Goal: Task Accomplishment & Management: Manage account settings

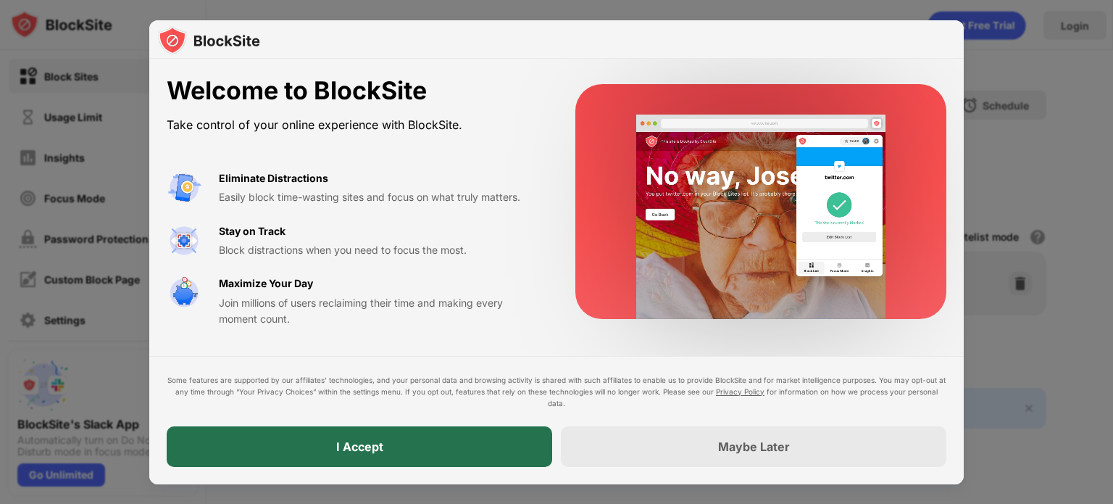
click at [473, 443] on div "I Accept" at bounding box center [360, 446] width 386 height 41
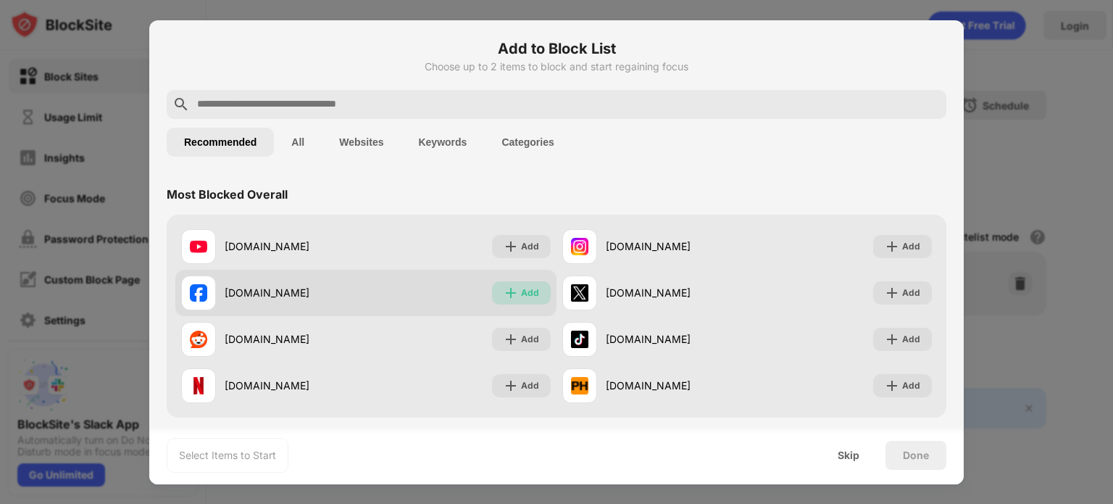
click at [527, 296] on div "Add" at bounding box center [530, 293] width 18 height 14
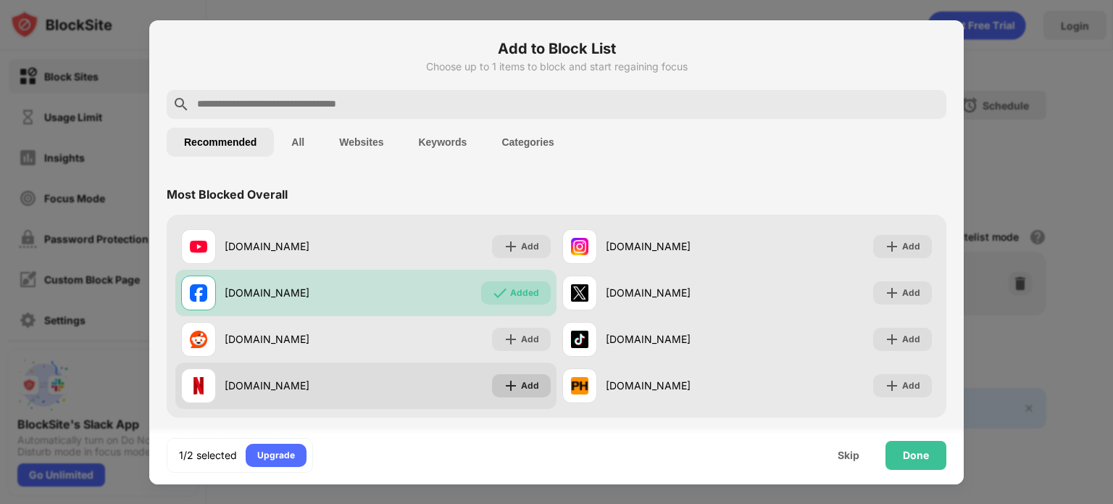
click at [521, 389] on div "Add" at bounding box center [530, 385] width 18 height 14
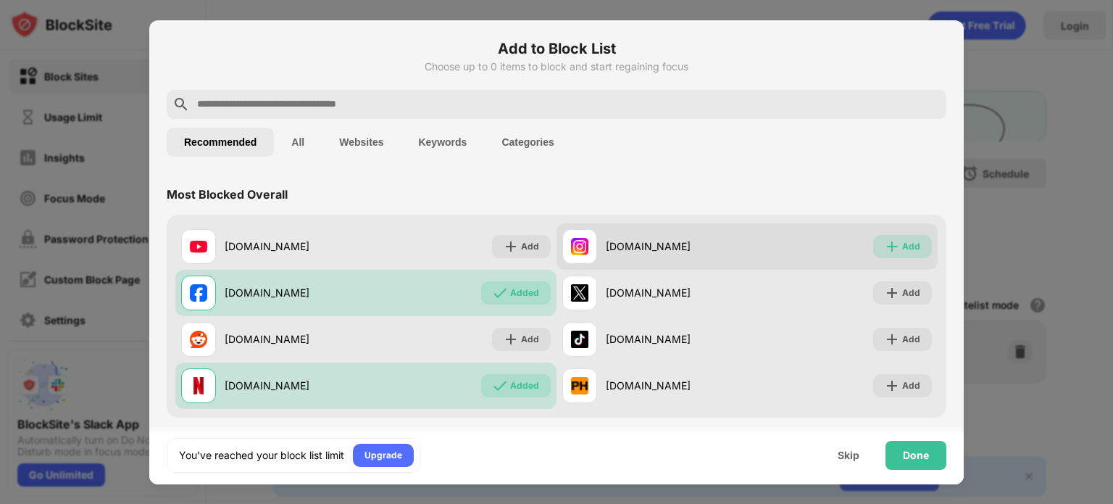
click at [900, 257] on div "Add" at bounding box center [902, 246] width 59 height 23
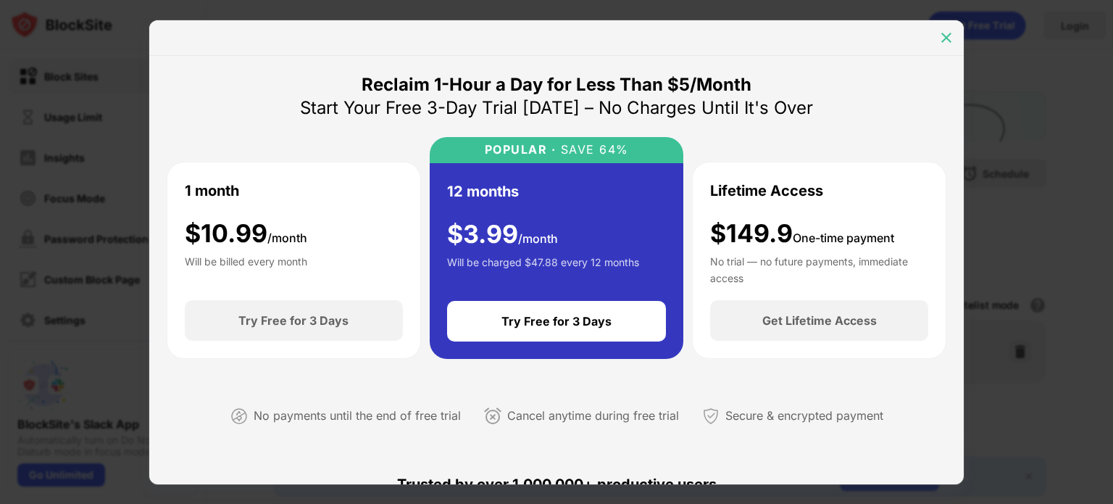
click at [949, 33] on img at bounding box center [946, 37] width 14 height 14
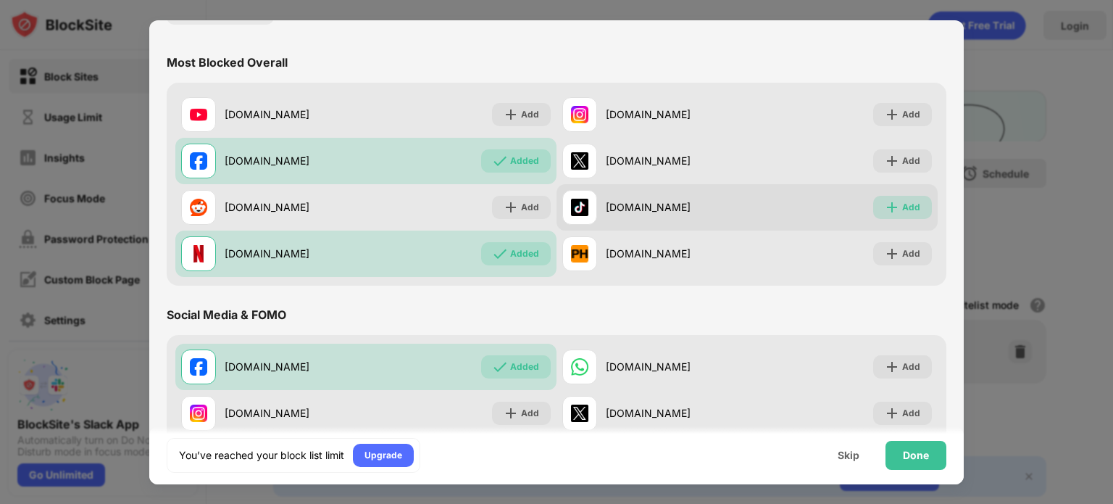
click at [902, 211] on div "Add" at bounding box center [911, 207] width 18 height 14
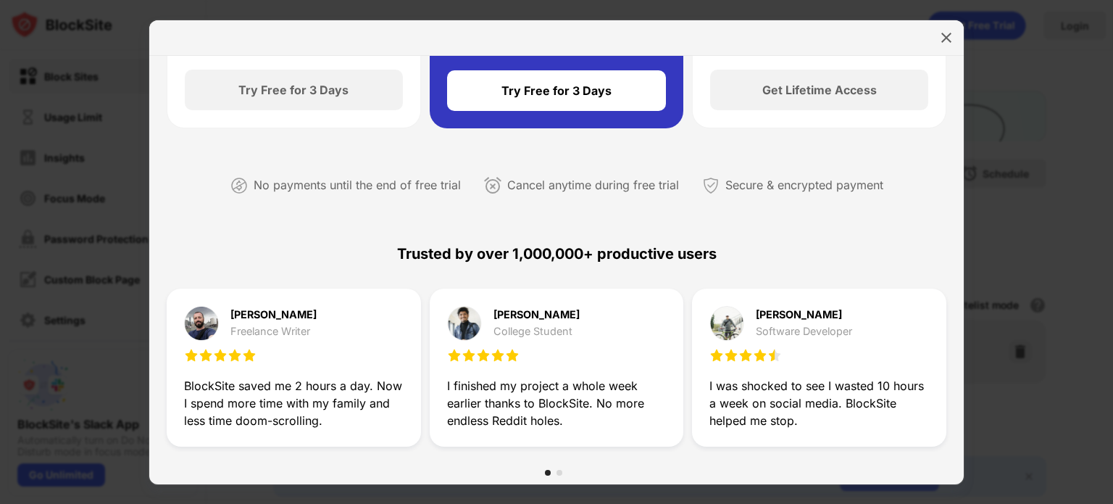
scroll to position [259, 0]
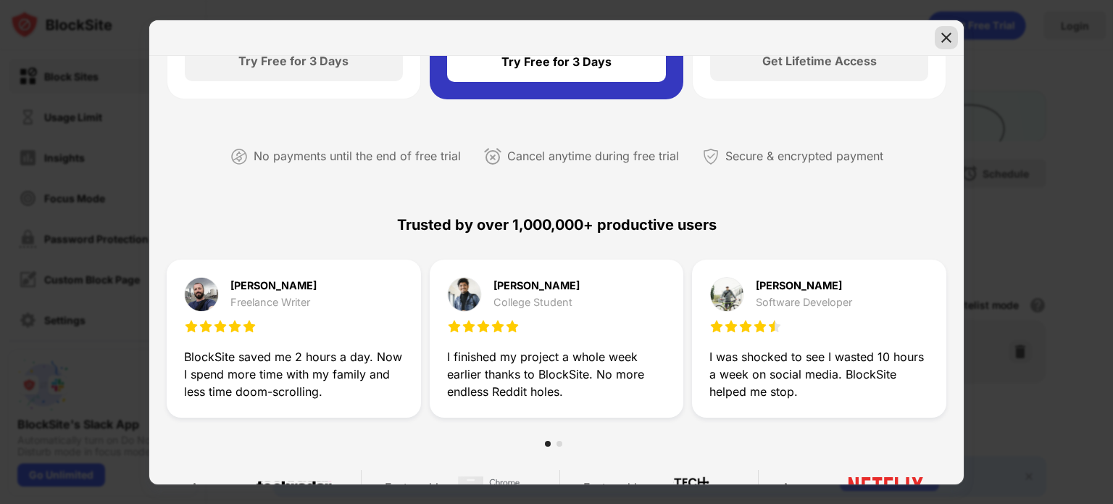
click at [949, 36] on img at bounding box center [946, 37] width 14 height 14
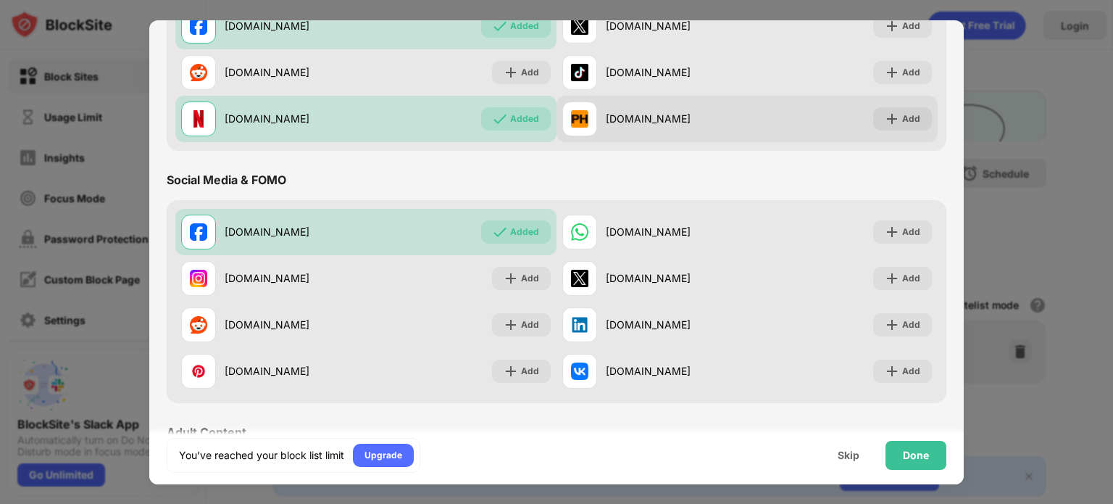
scroll to position [275, 0]
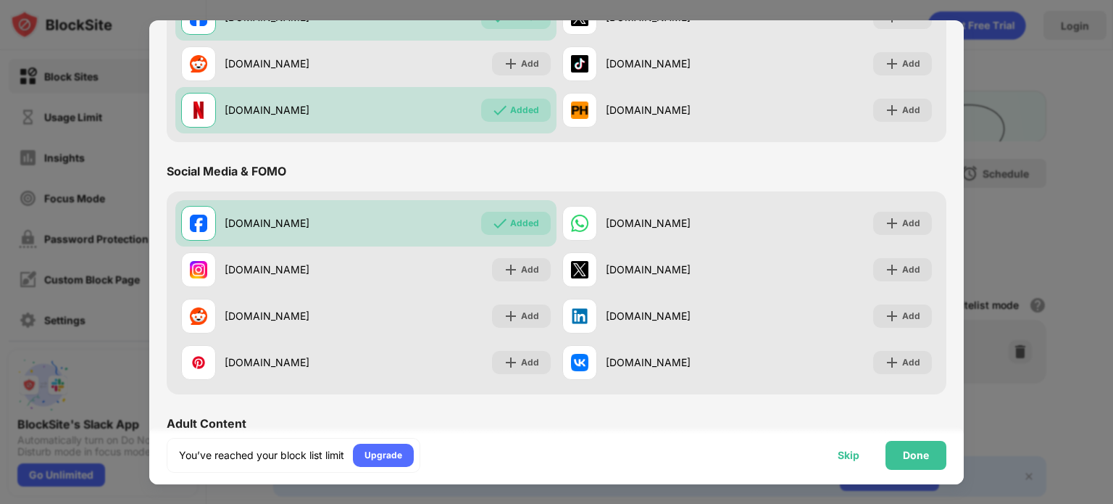
click at [843, 457] on div "Skip" at bounding box center [849, 455] width 22 height 12
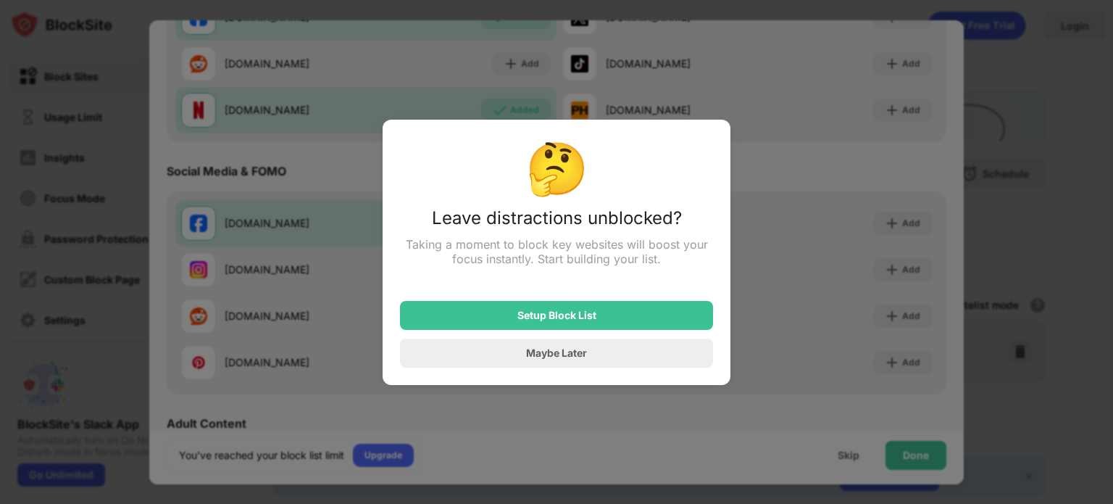
scroll to position [0, 0]
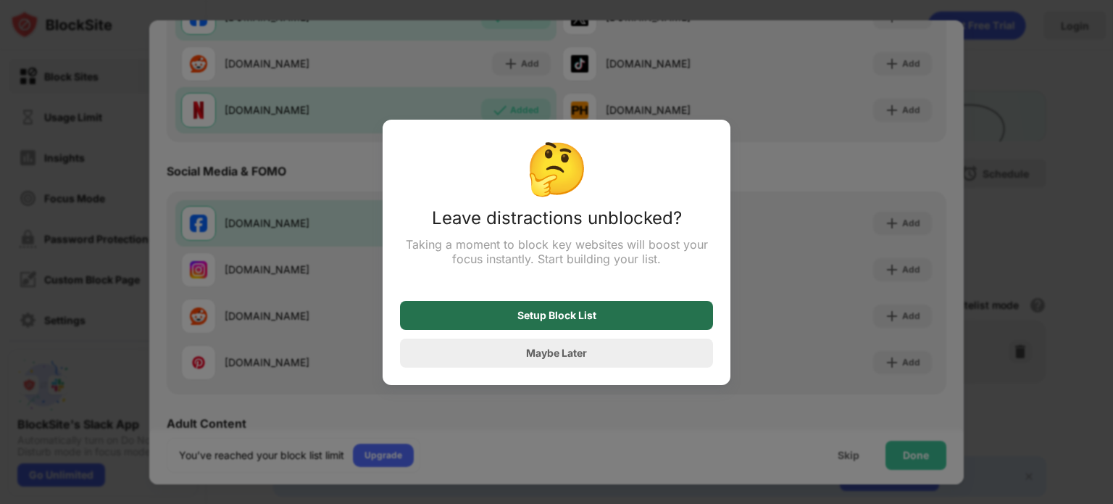
click at [618, 312] on div "Setup Block List" at bounding box center [556, 315] width 313 height 29
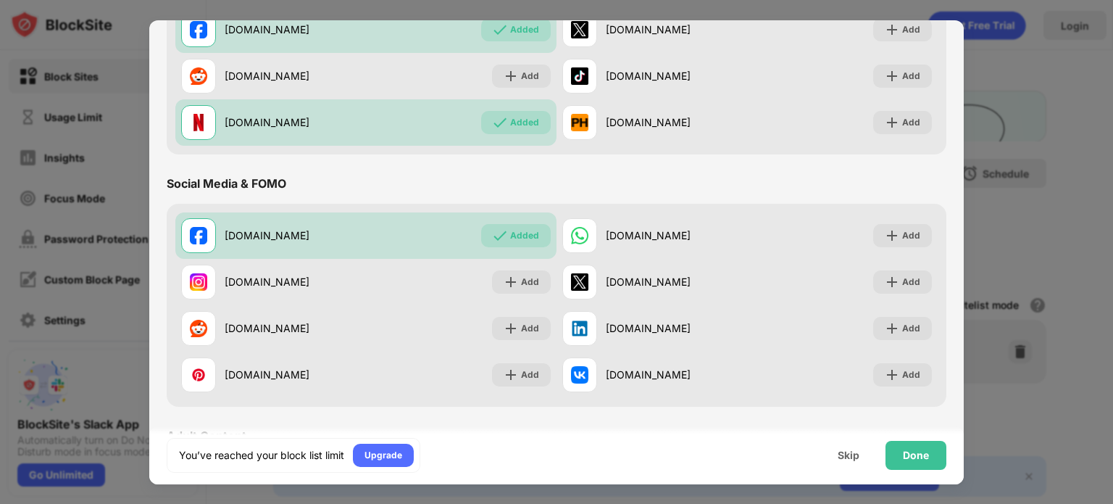
scroll to position [235, 0]
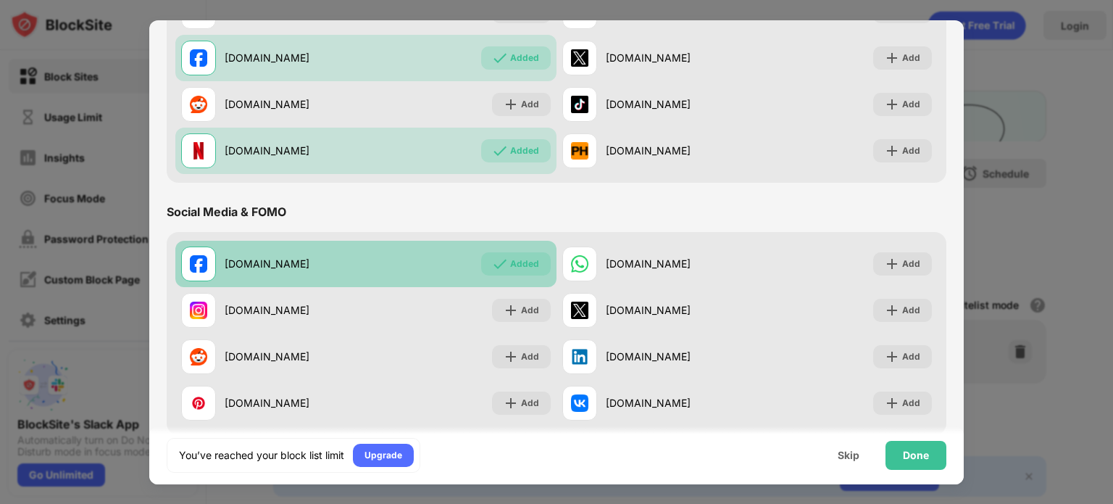
click at [519, 267] on div "Added" at bounding box center [524, 264] width 29 height 14
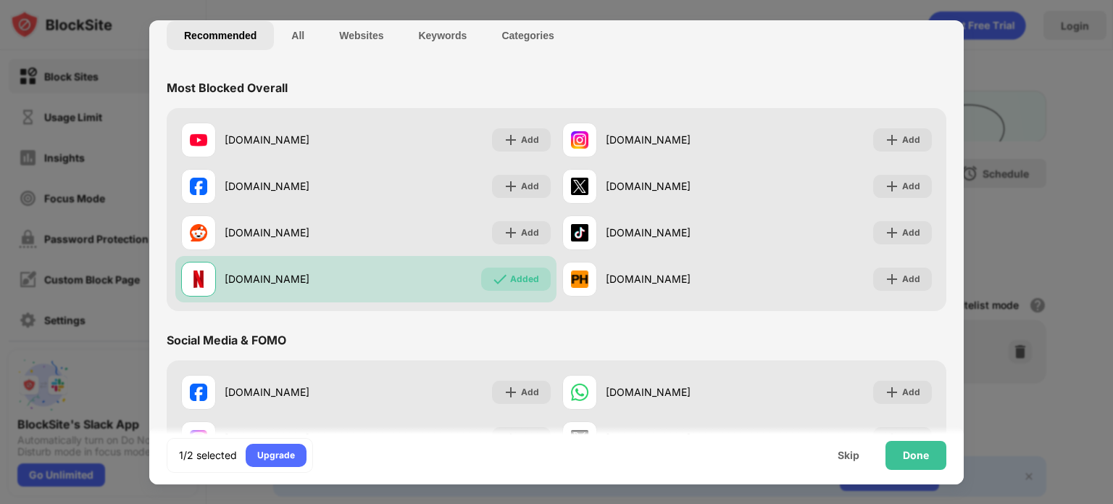
scroll to position [110, 0]
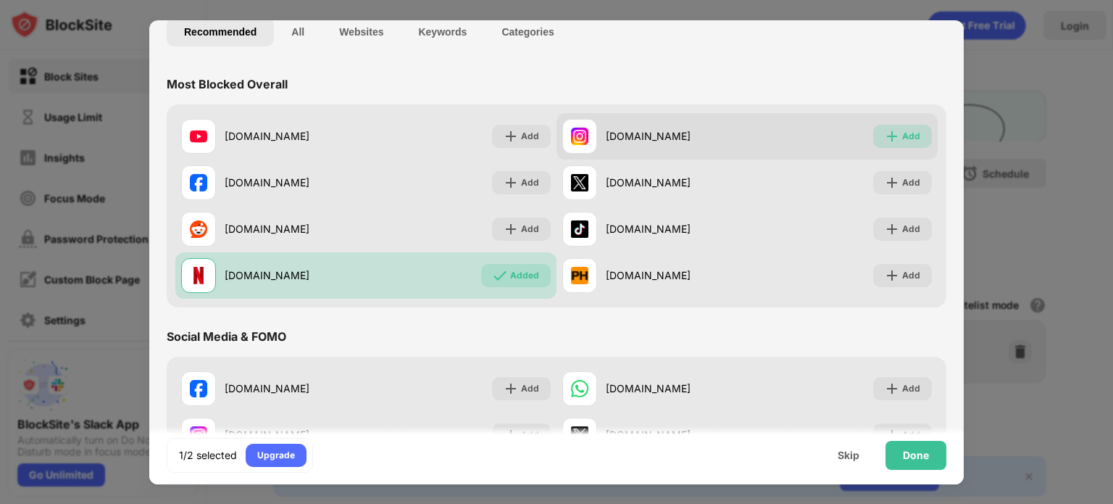
click at [902, 133] on div "Add" at bounding box center [911, 136] width 18 height 14
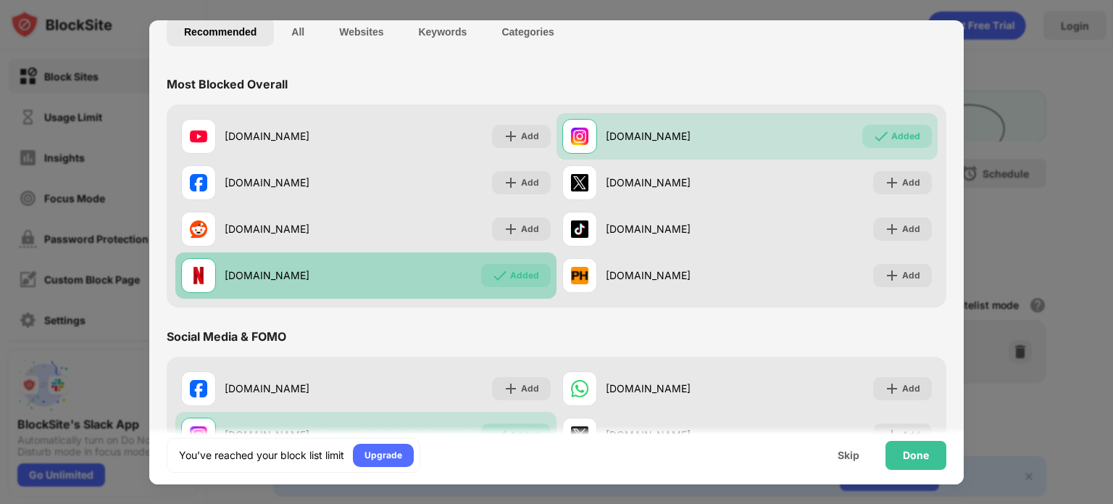
click at [522, 281] on div "Added" at bounding box center [524, 275] width 29 height 14
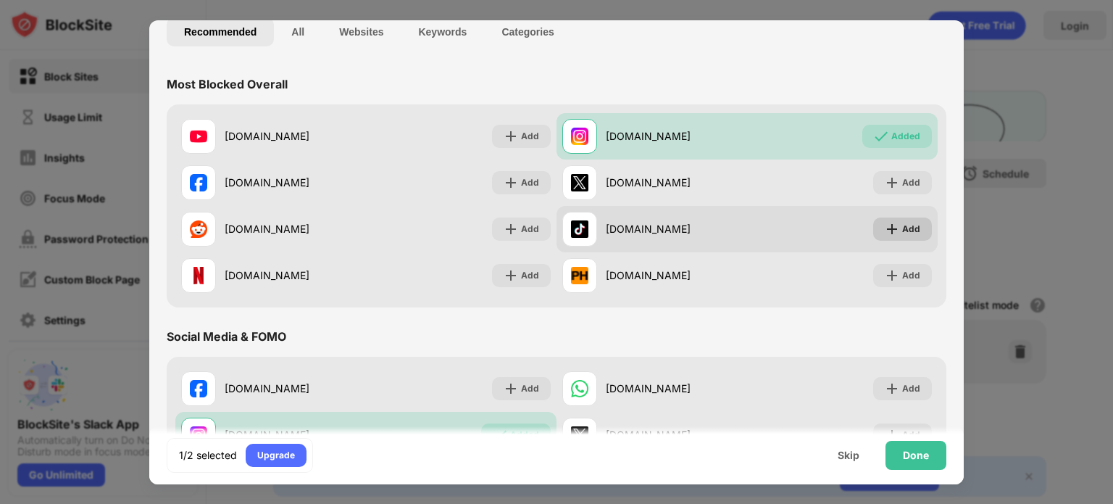
click at [890, 228] on div "Add" at bounding box center [902, 228] width 59 height 23
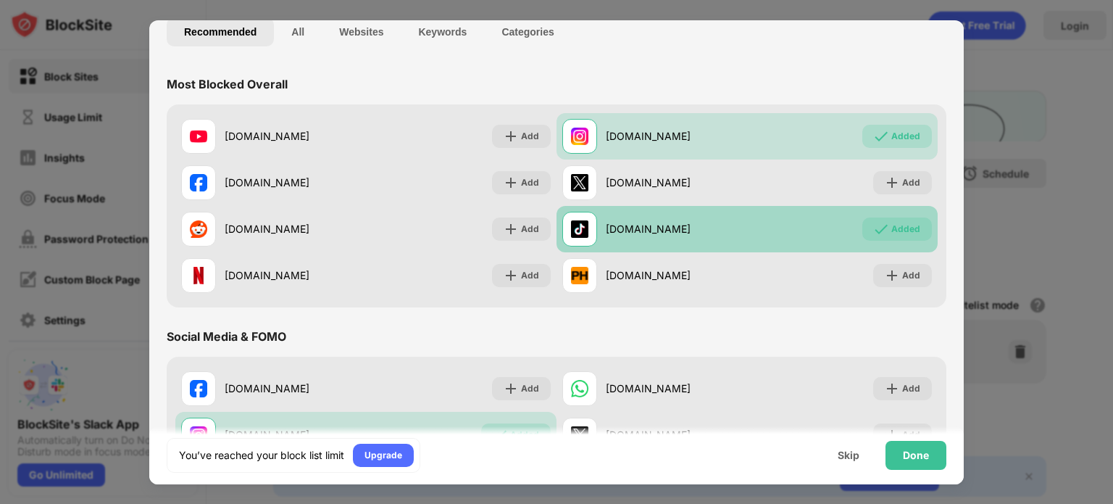
scroll to position [0, 0]
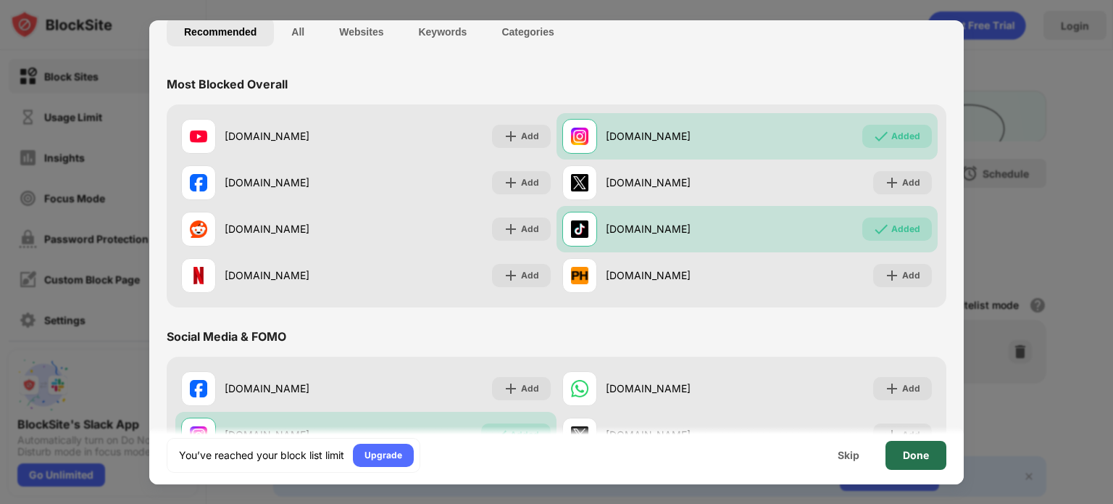
click at [918, 449] on div "Done" at bounding box center [916, 455] width 26 height 12
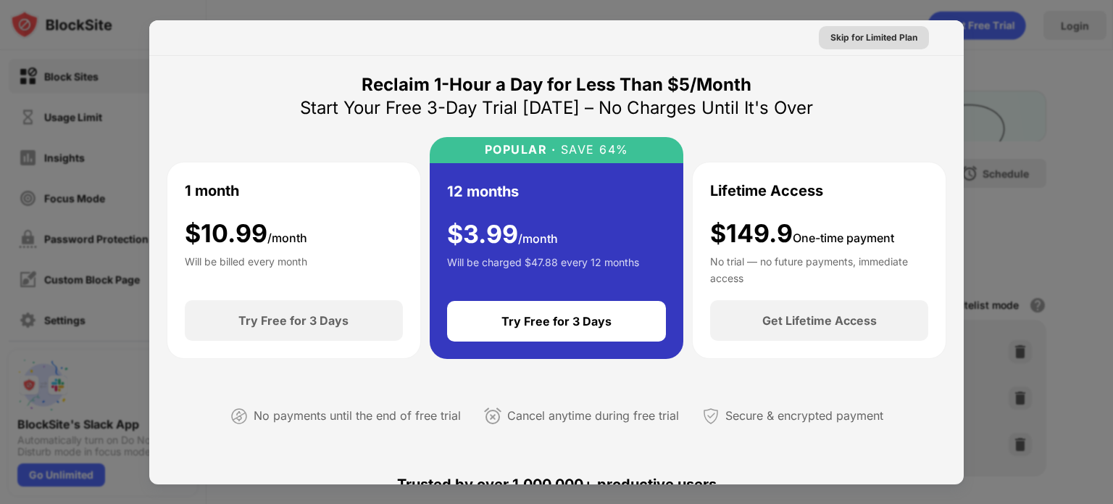
click at [855, 42] on div "Skip for Limited Plan" at bounding box center [874, 37] width 87 height 14
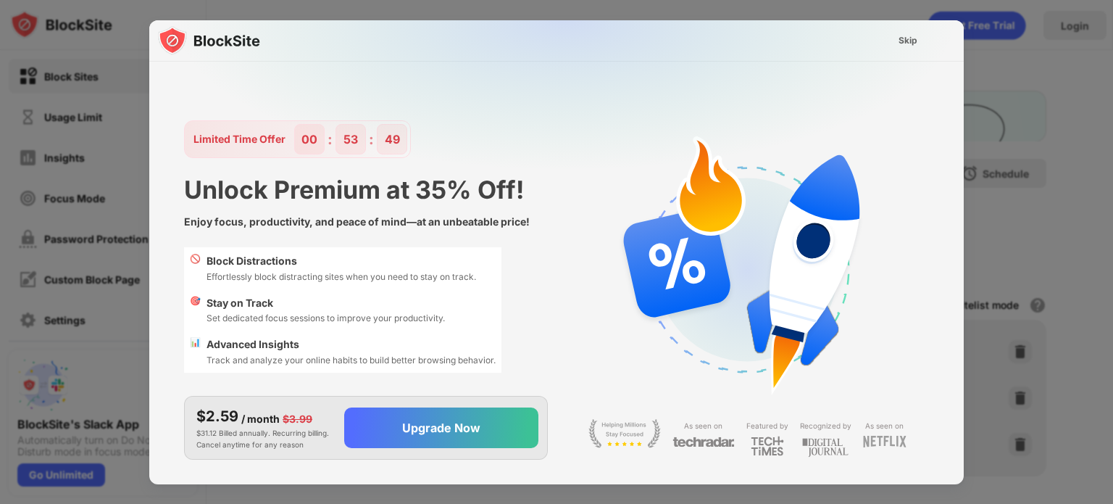
scroll to position [35, 0]
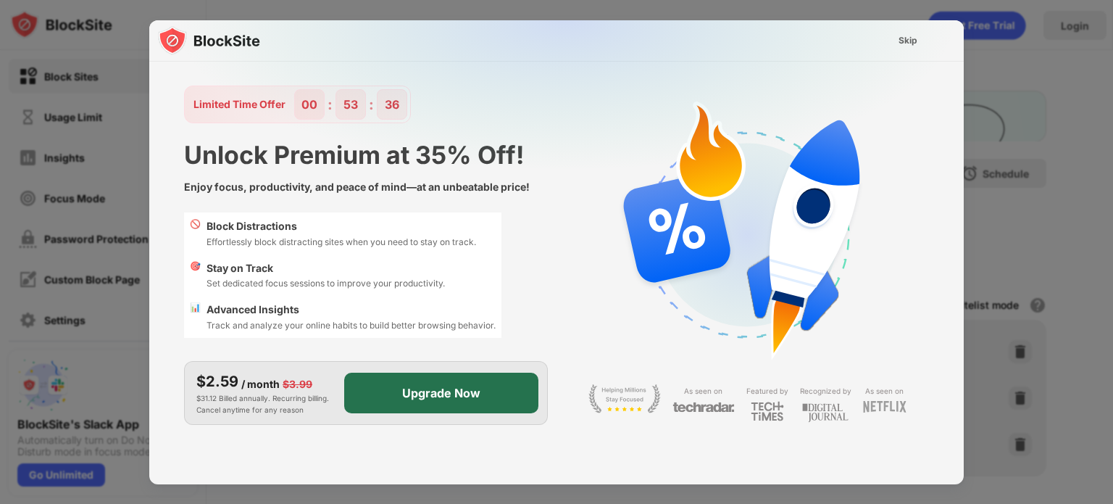
click at [415, 383] on div "Upgrade Now" at bounding box center [441, 393] width 194 height 41
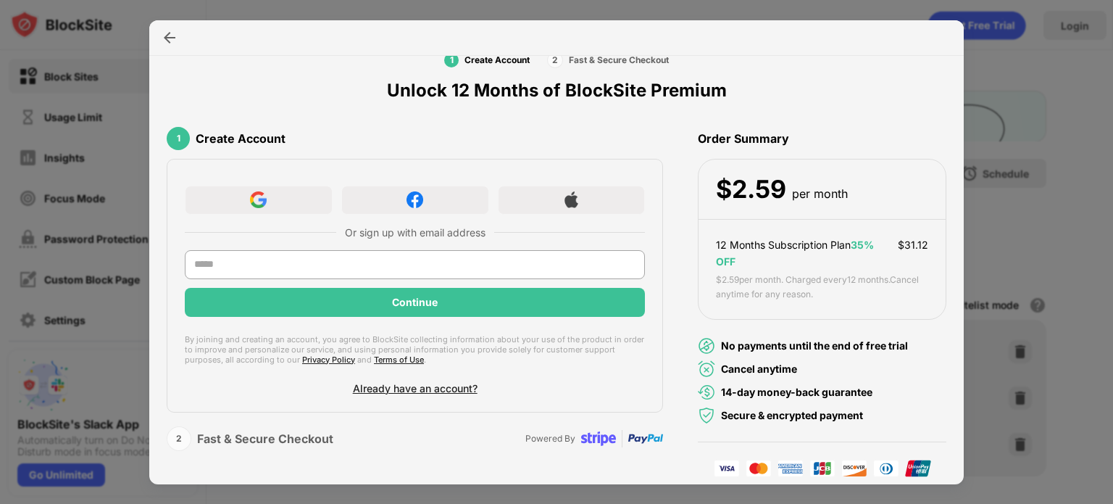
scroll to position [0, 0]
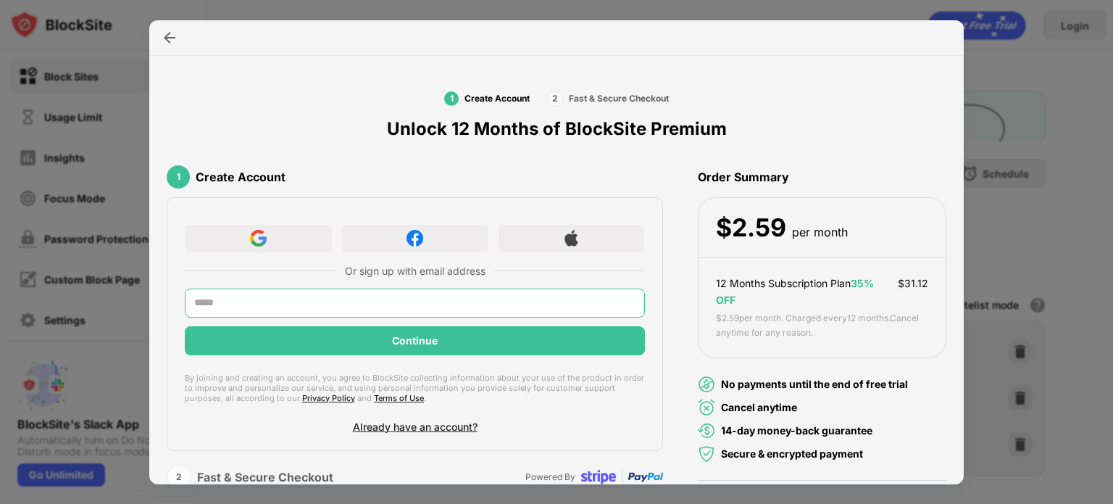
click at [394, 298] on input "text" at bounding box center [415, 302] width 460 height 29
type input "**********"
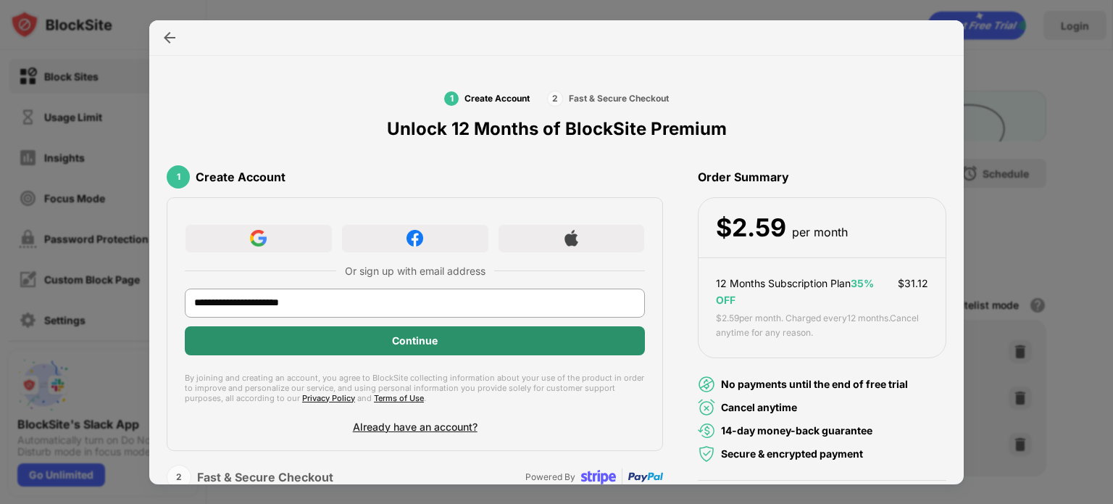
click at [420, 344] on div "Continue" at bounding box center [415, 341] width 46 height 12
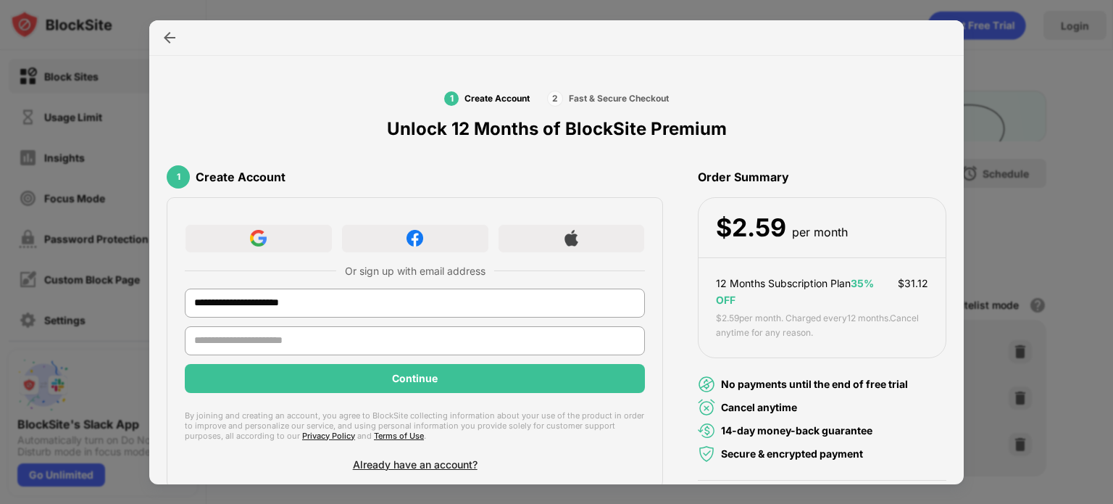
click at [420, 344] on input "text" at bounding box center [415, 340] width 460 height 29
type input "**********"
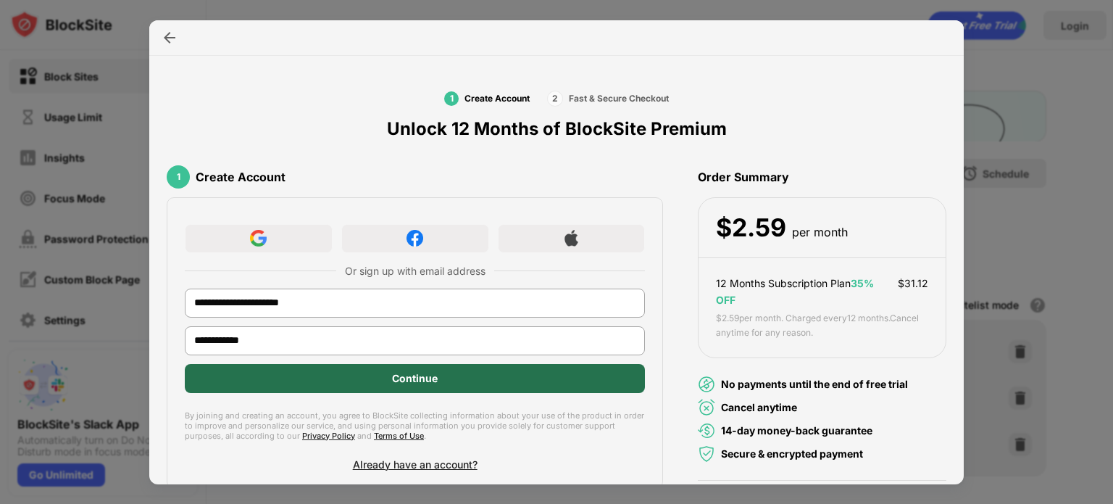
click at [371, 382] on div "Continue" at bounding box center [415, 378] width 460 height 29
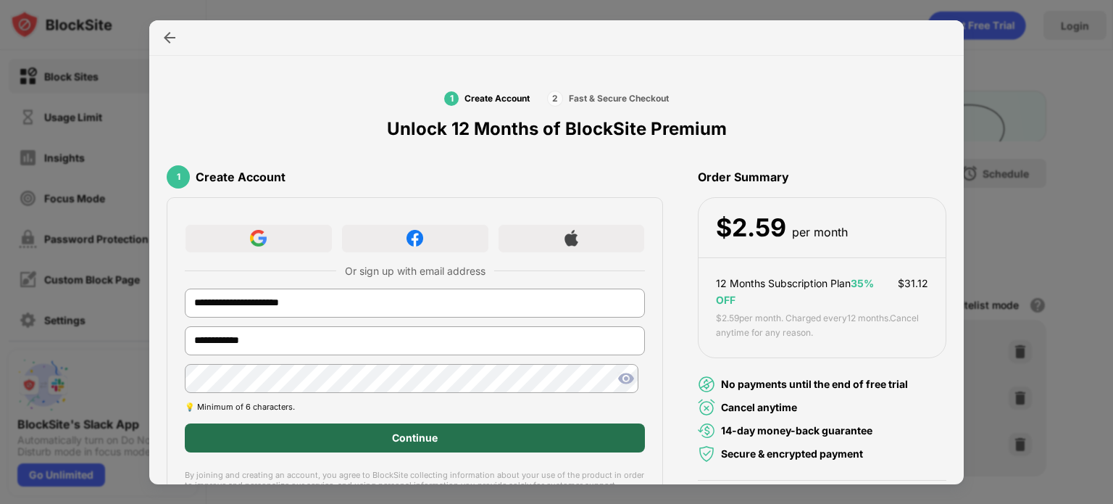
click at [370, 432] on div "Continue" at bounding box center [415, 437] width 460 height 29
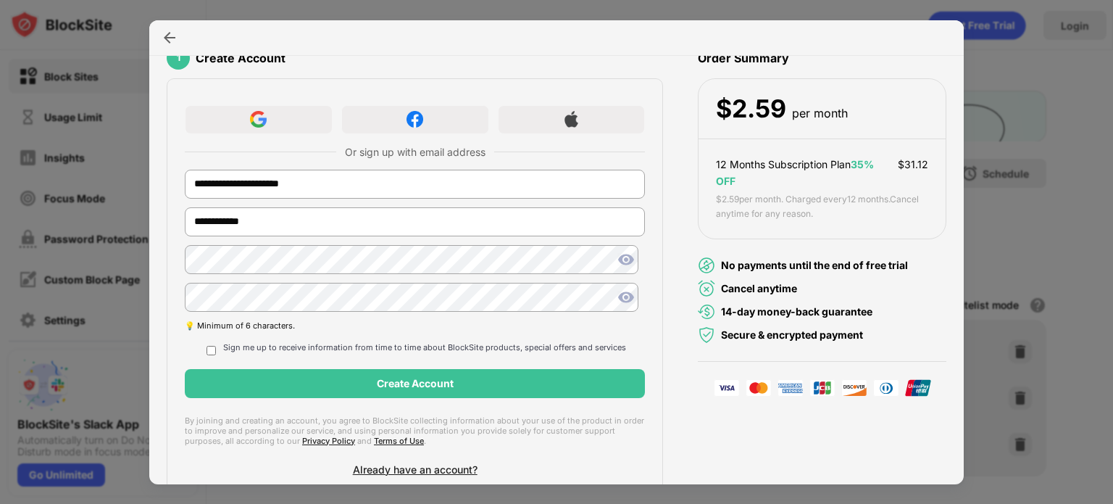
scroll to position [144, 0]
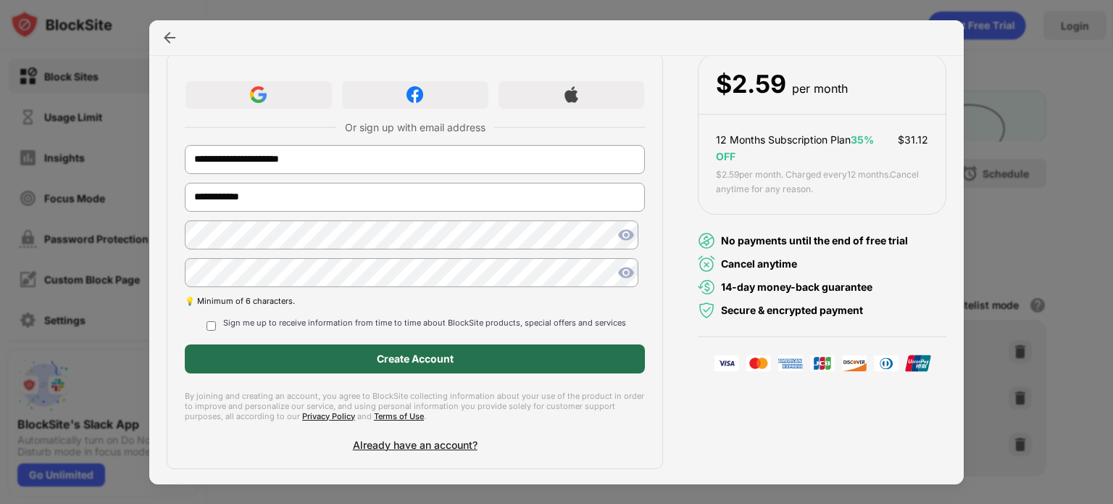
click at [410, 366] on div "Create Account" at bounding box center [415, 358] width 460 height 29
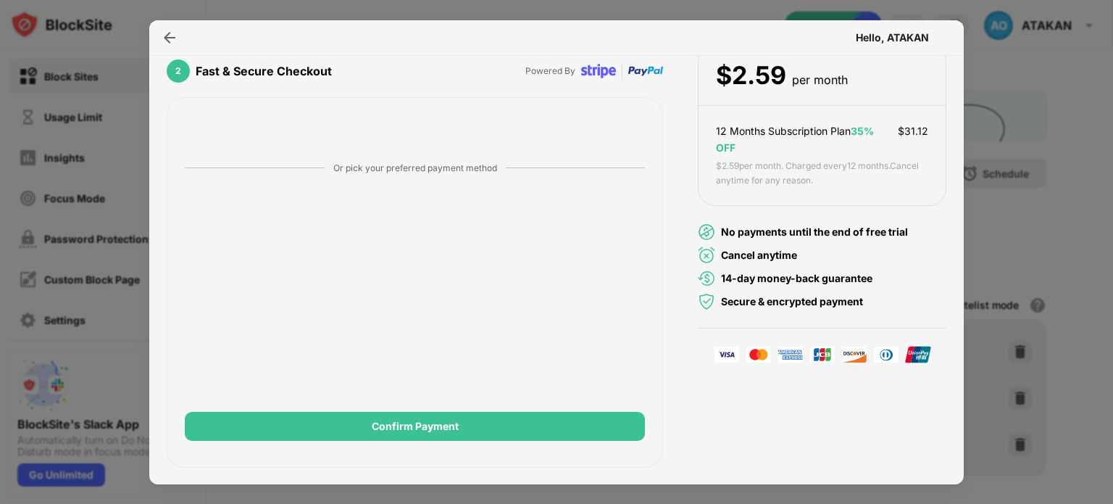
scroll to position [151, 0]
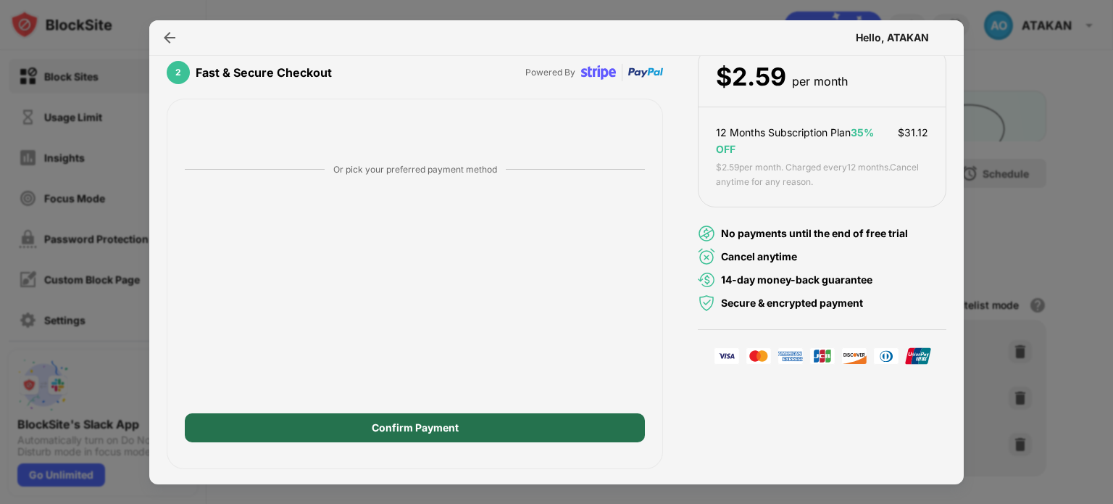
click at [374, 433] on div "Confirm Payment" at bounding box center [415, 427] width 460 height 29
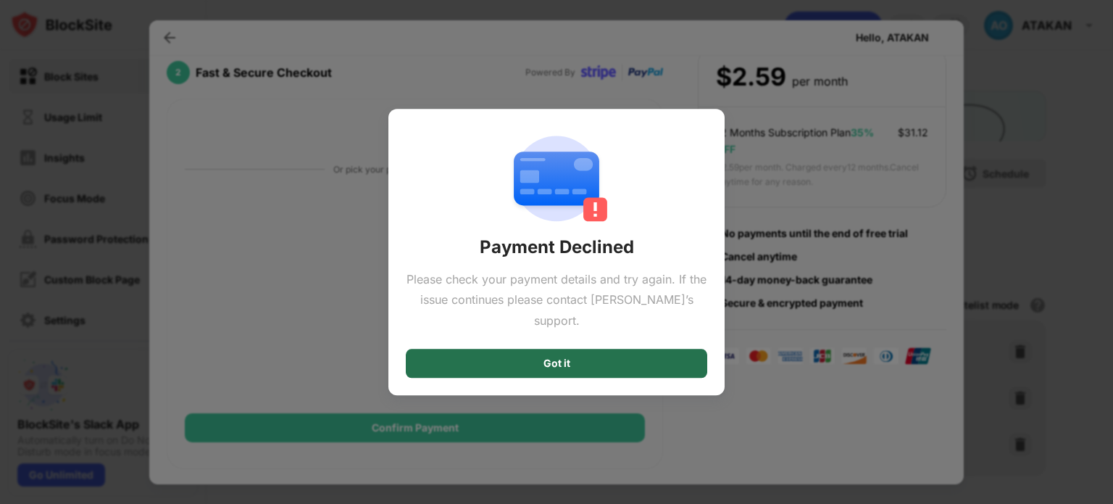
click at [557, 357] on div "Got it" at bounding box center [557, 363] width 27 height 12
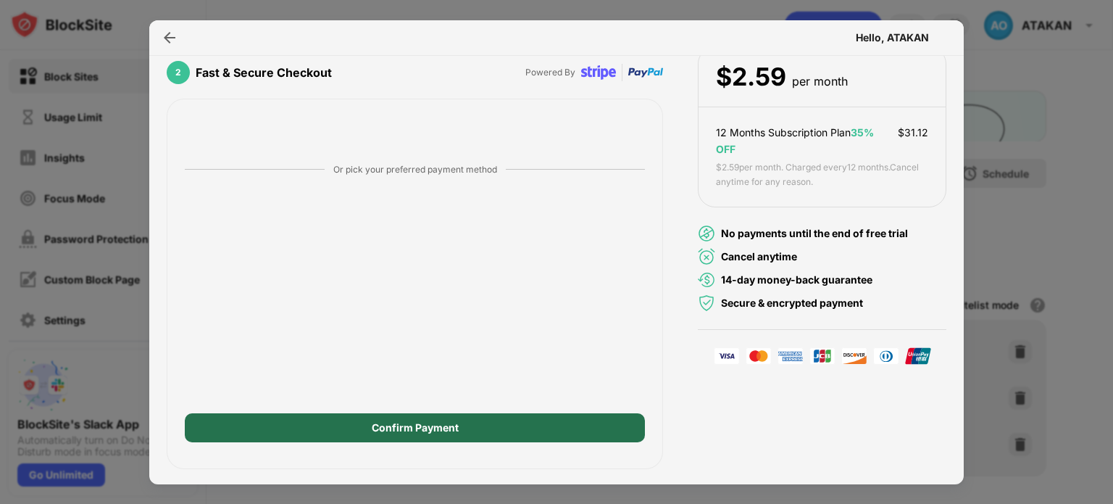
click at [476, 423] on div "Confirm Payment" at bounding box center [415, 427] width 460 height 29
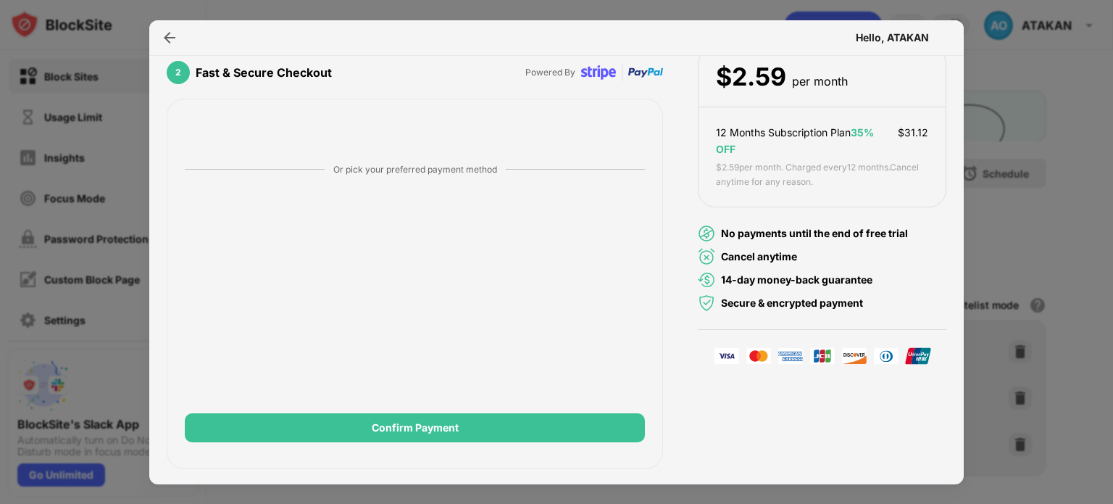
scroll to position [0, 0]
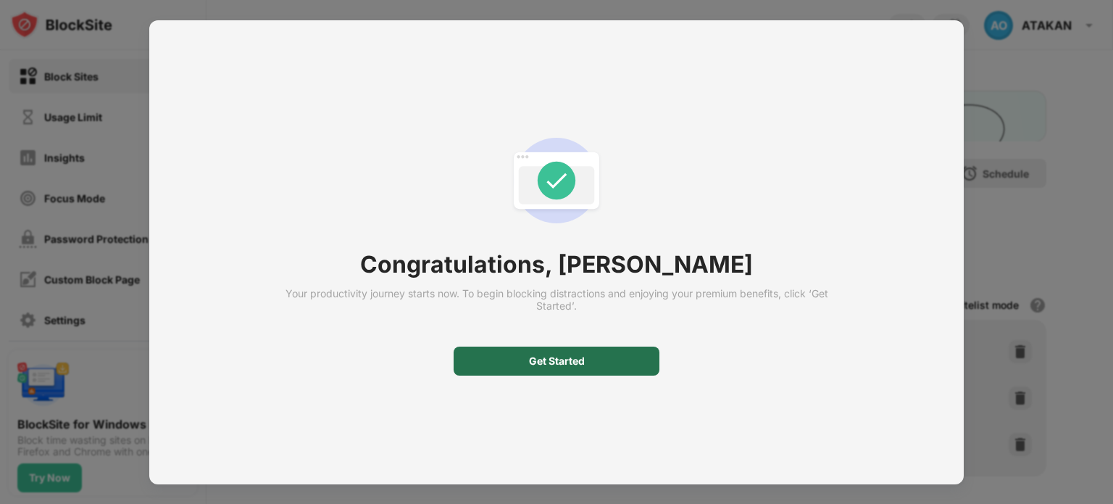
click at [565, 355] on div "Get Started" at bounding box center [557, 361] width 56 height 12
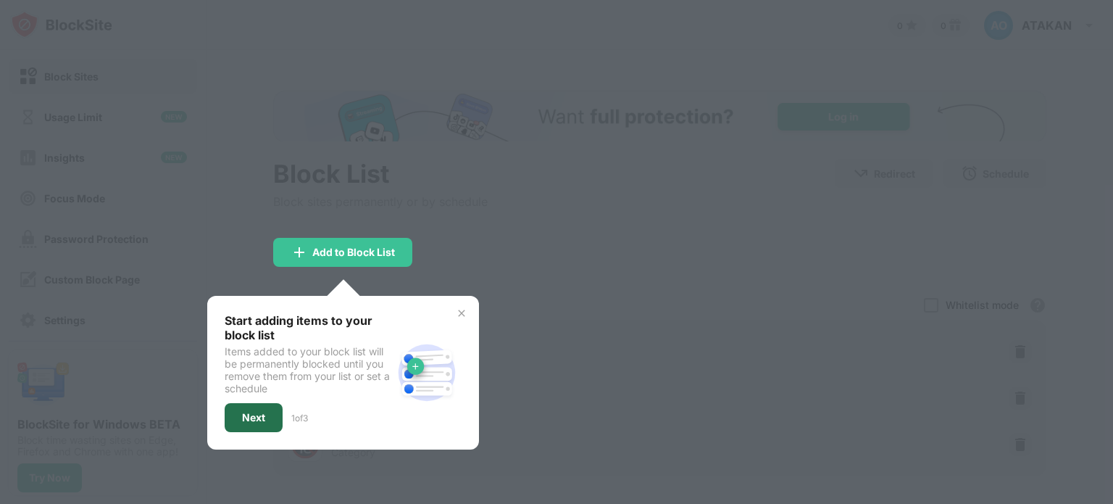
click at [247, 418] on div "Next" at bounding box center [253, 418] width 23 height 12
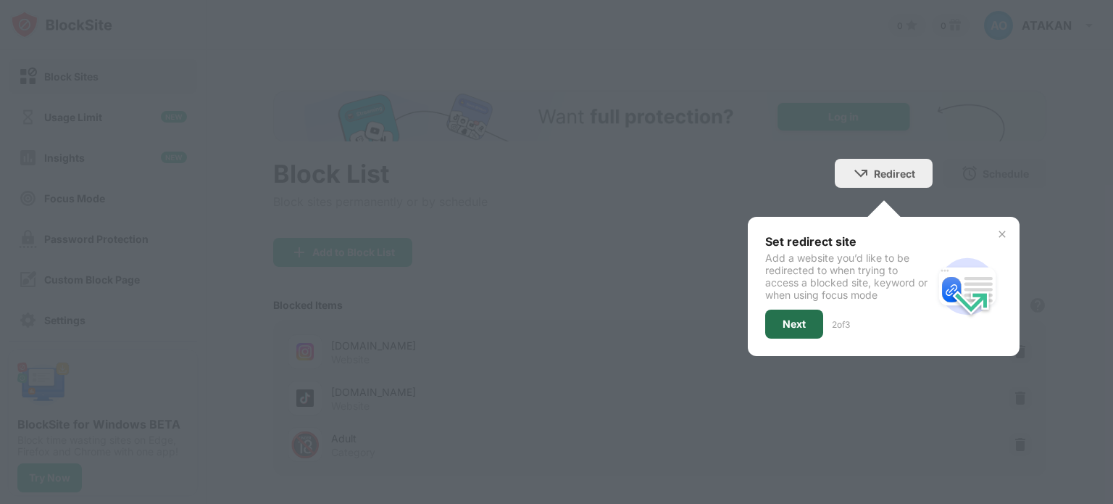
click at [783, 324] on div "Next" at bounding box center [794, 324] width 23 height 12
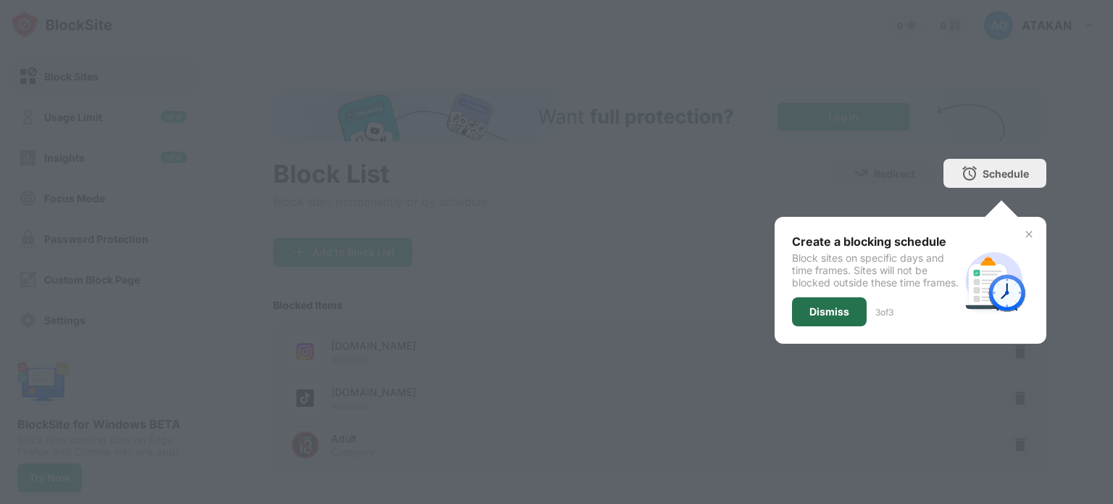
click at [819, 317] on div "Dismiss" at bounding box center [830, 312] width 40 height 12
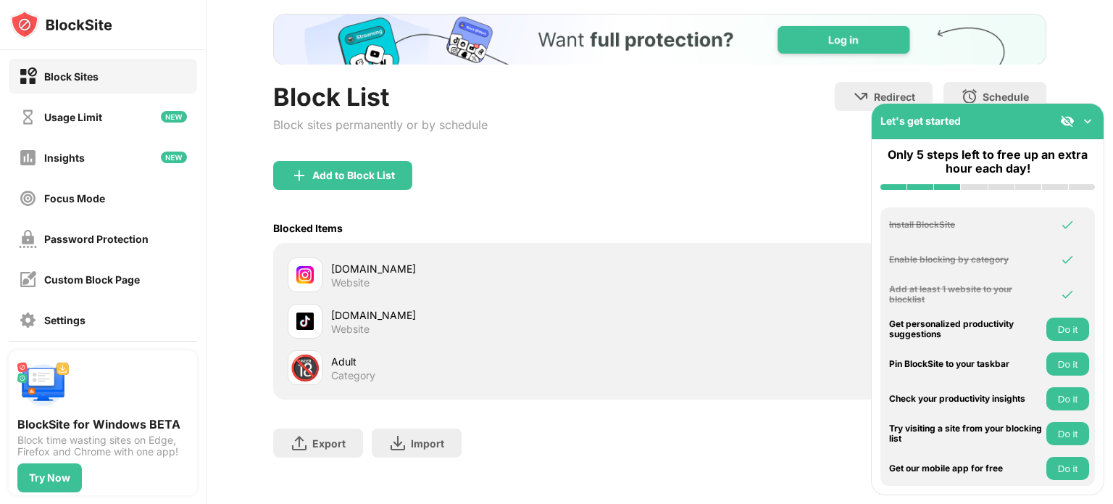
scroll to position [77, 0]
click at [1088, 121] on img at bounding box center [1088, 121] width 14 height 14
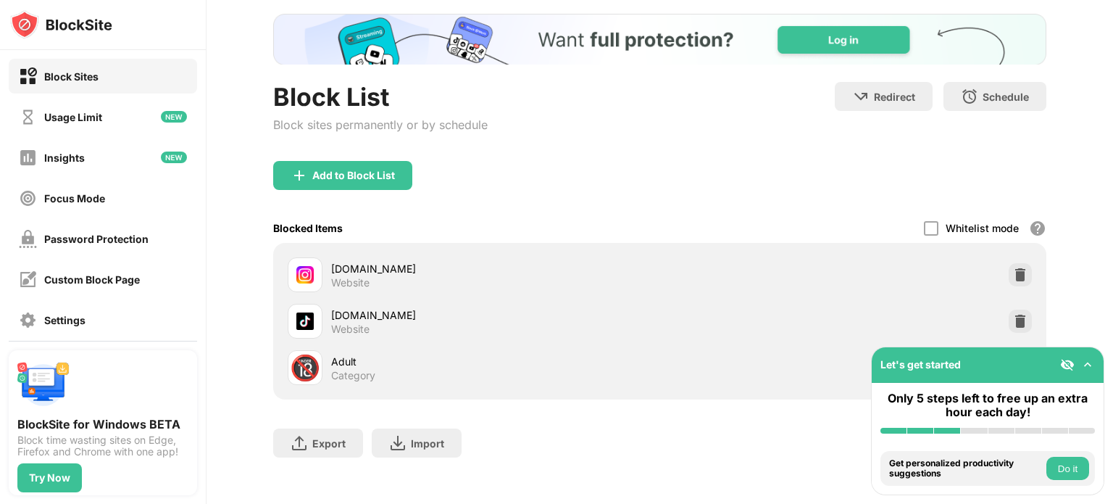
scroll to position [96, 0]
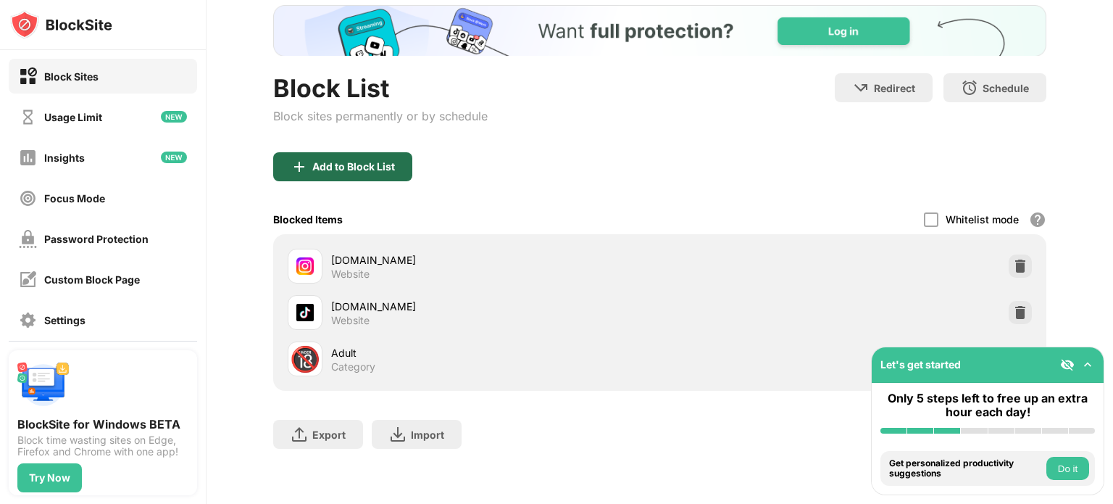
click at [374, 165] on div "Add to Block List" at bounding box center [342, 166] width 139 height 29
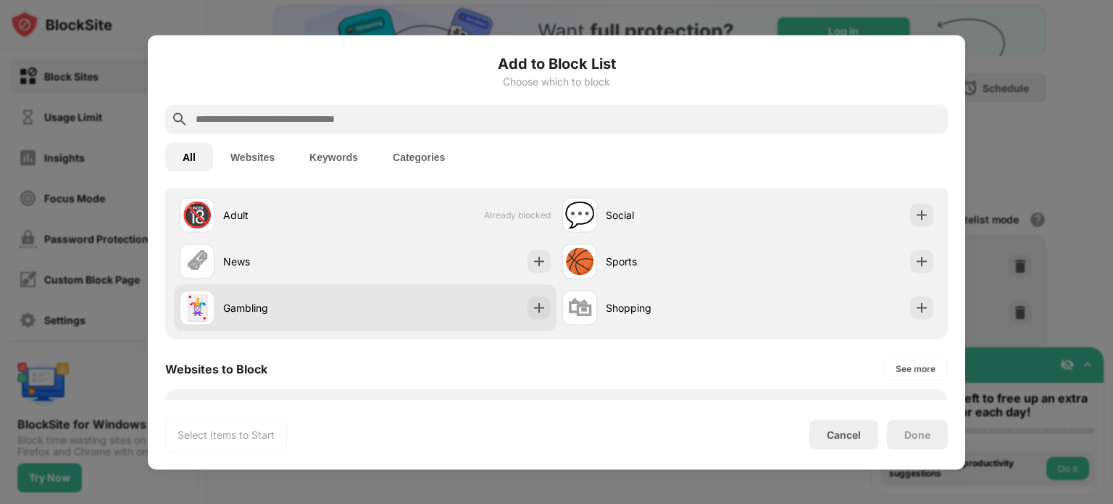
scroll to position [52, 0]
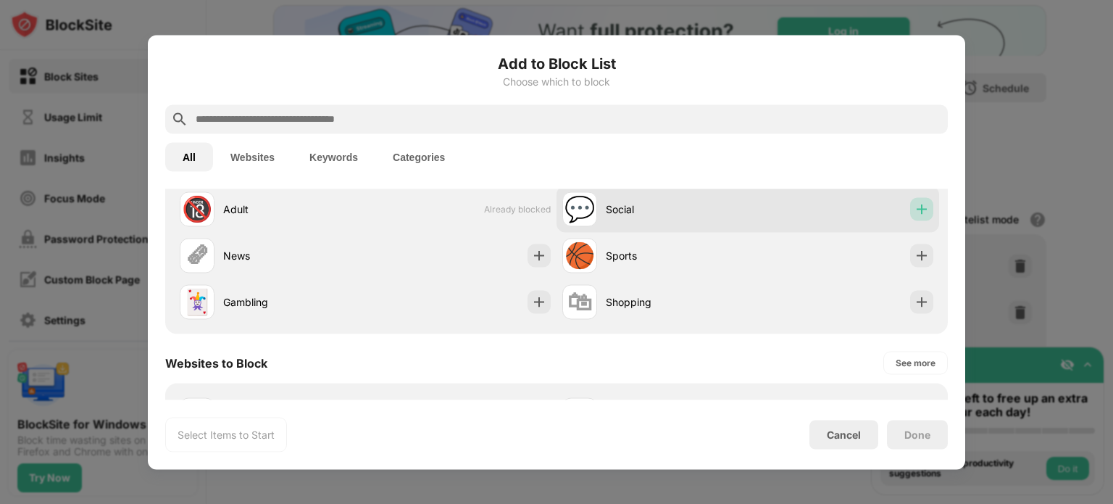
click at [915, 206] on img at bounding box center [922, 209] width 14 height 14
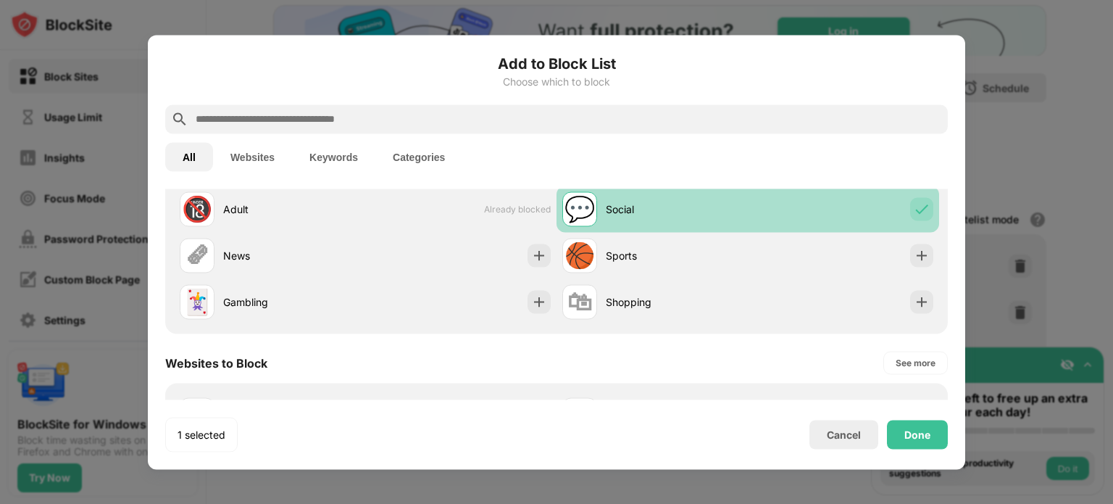
click at [915, 206] on img at bounding box center [922, 209] width 14 height 14
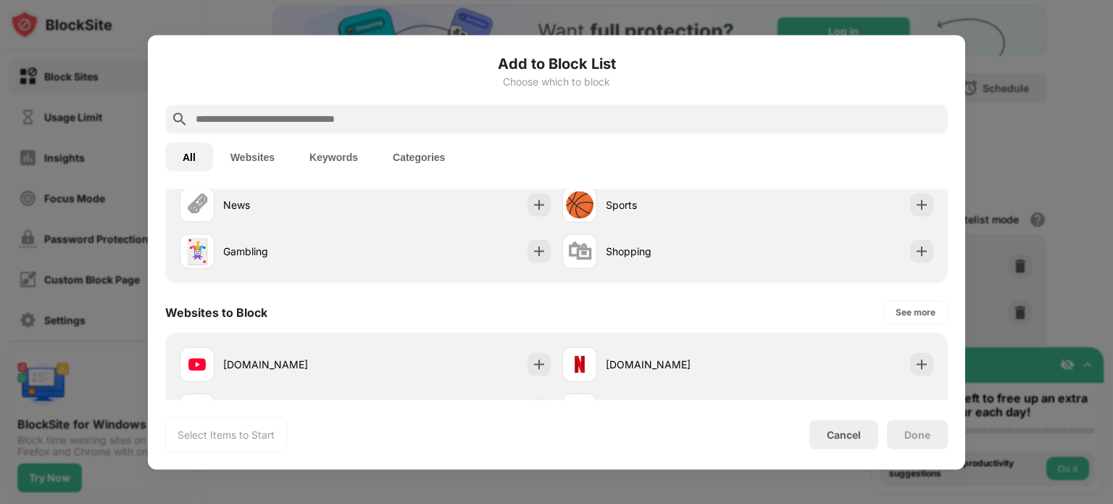
scroll to position [97, 0]
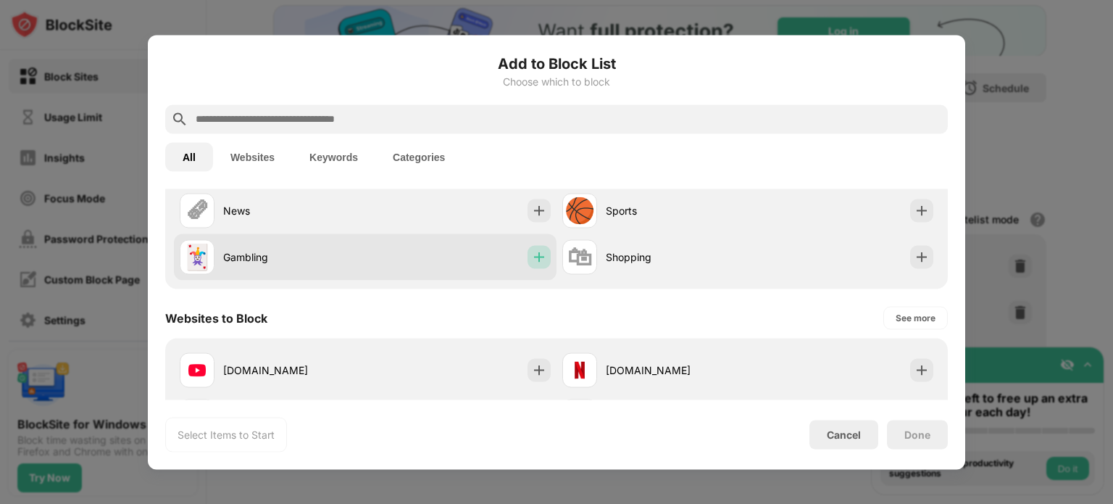
click at [536, 259] on img at bounding box center [539, 256] width 14 height 14
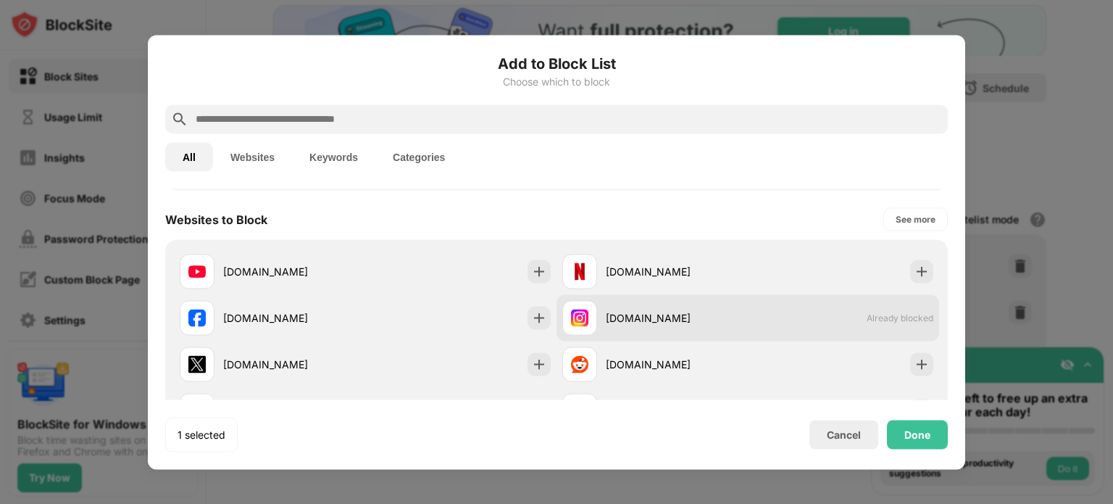
scroll to position [242, 0]
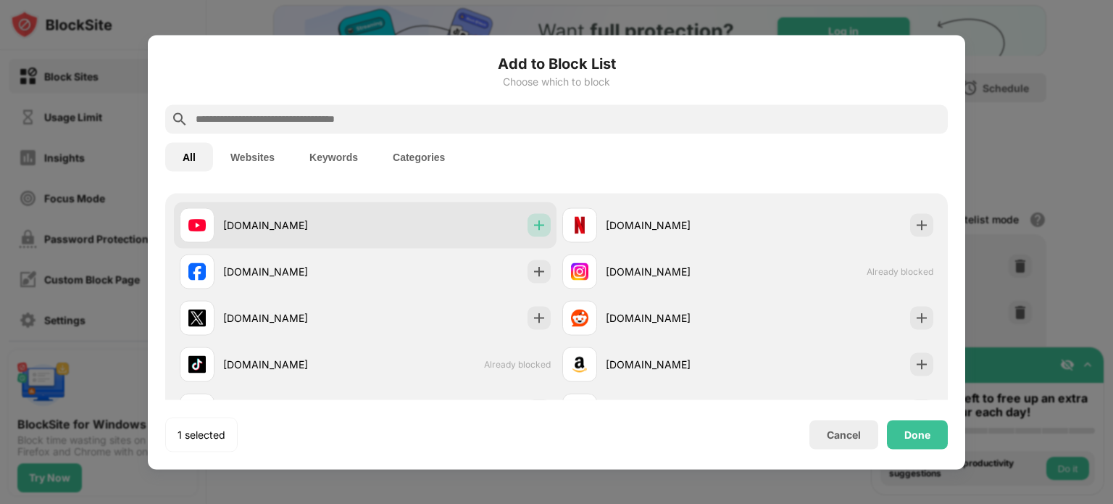
click at [534, 228] on img at bounding box center [539, 224] width 14 height 14
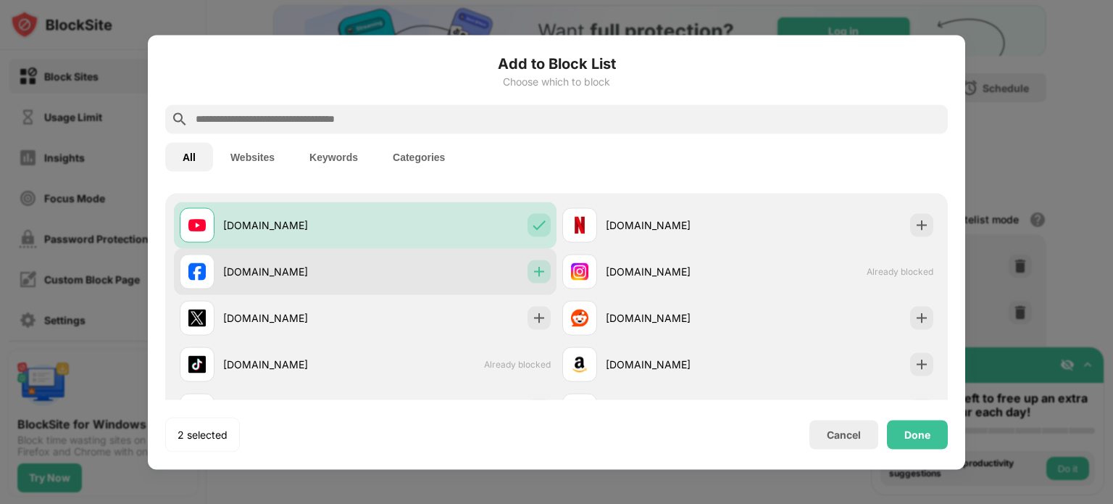
click at [532, 269] on img at bounding box center [539, 271] width 14 height 14
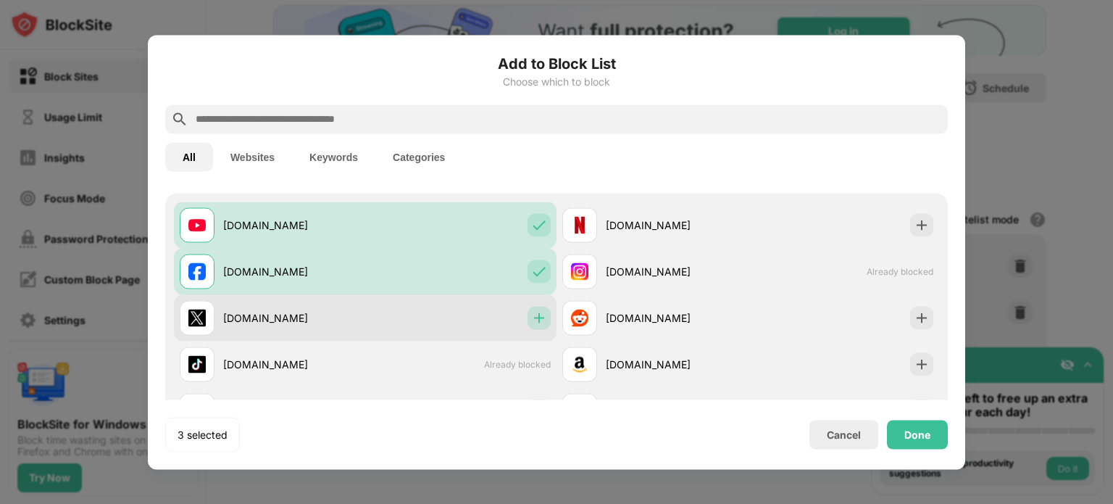
click at [539, 318] on img at bounding box center [539, 317] width 14 height 14
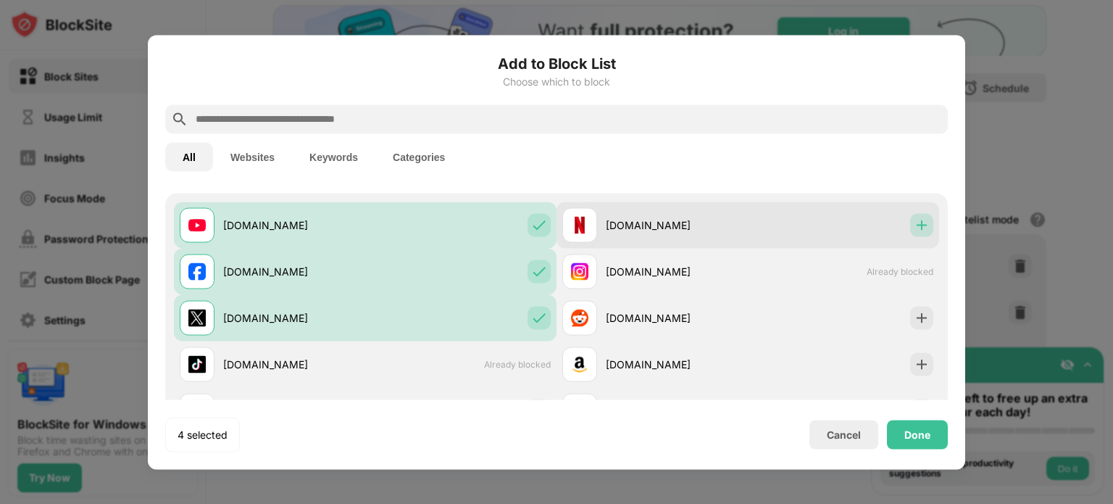
click at [915, 217] on img at bounding box center [922, 224] width 14 height 14
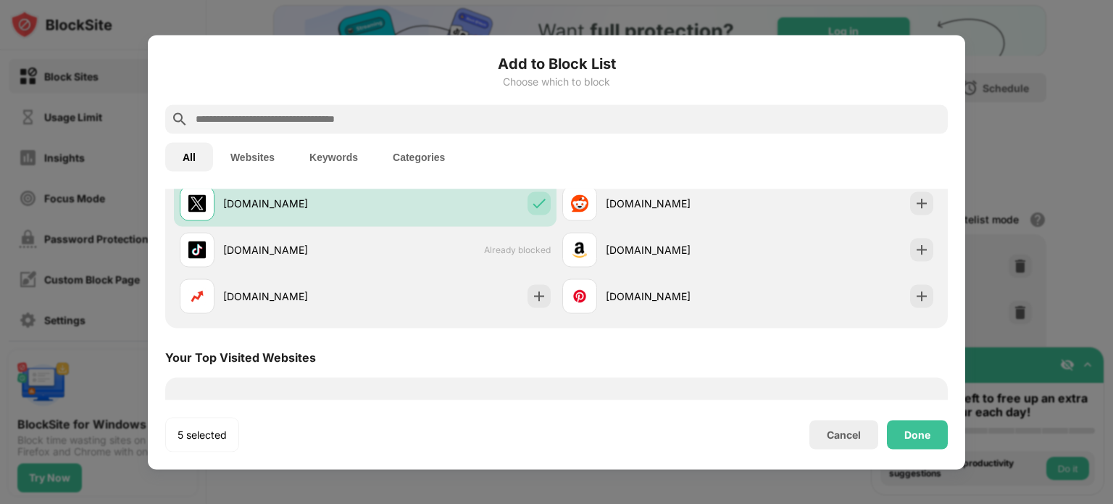
scroll to position [358, 0]
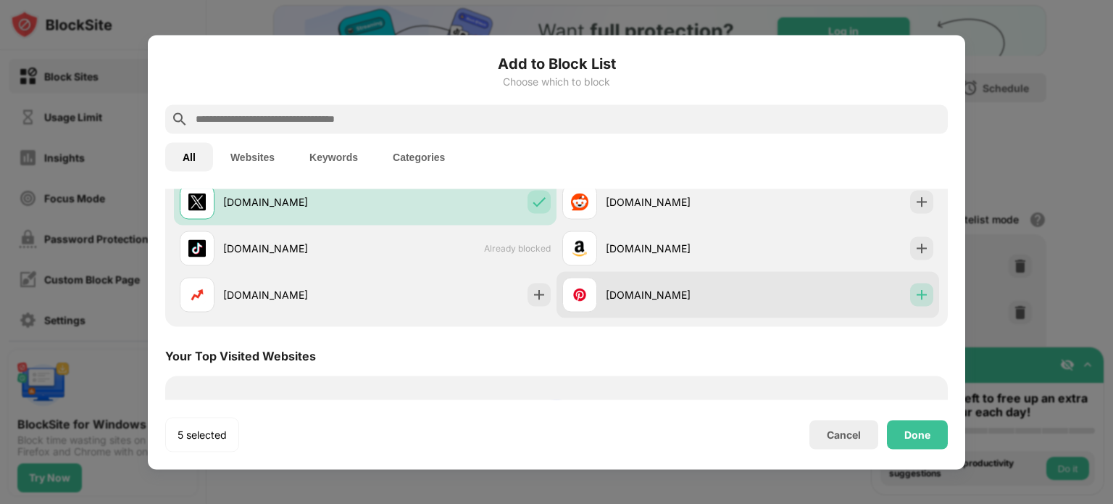
click at [915, 295] on img at bounding box center [922, 294] width 14 height 14
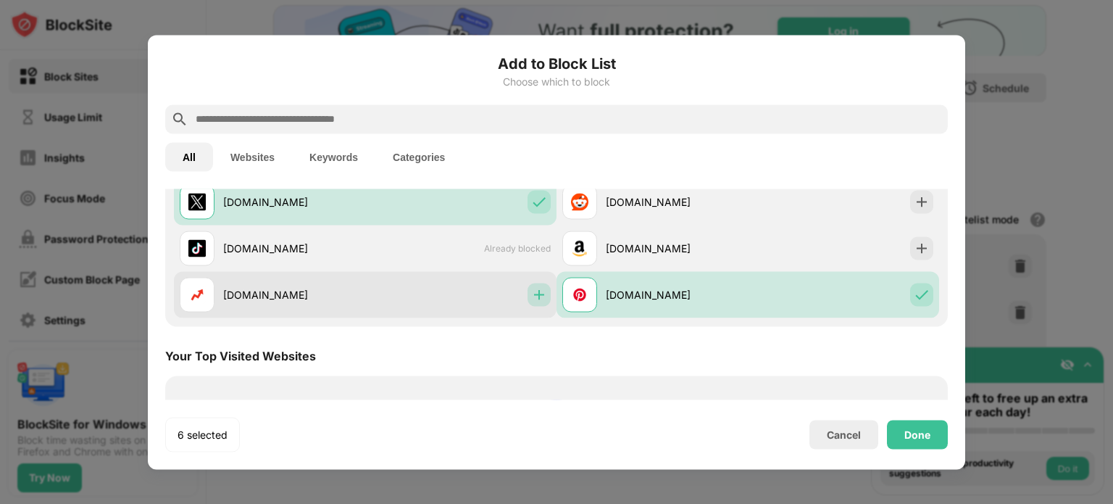
click at [537, 299] on img at bounding box center [539, 294] width 14 height 14
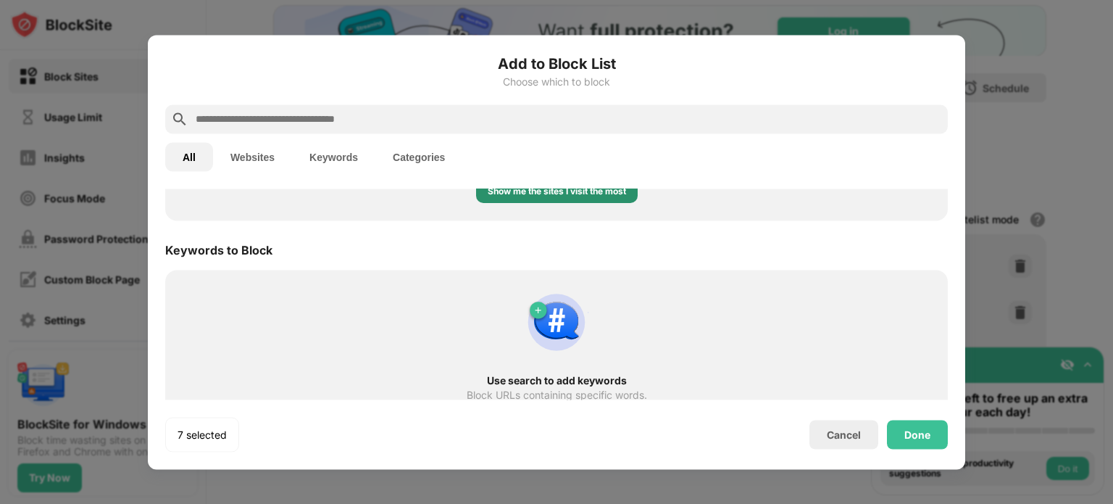
scroll to position [719, 0]
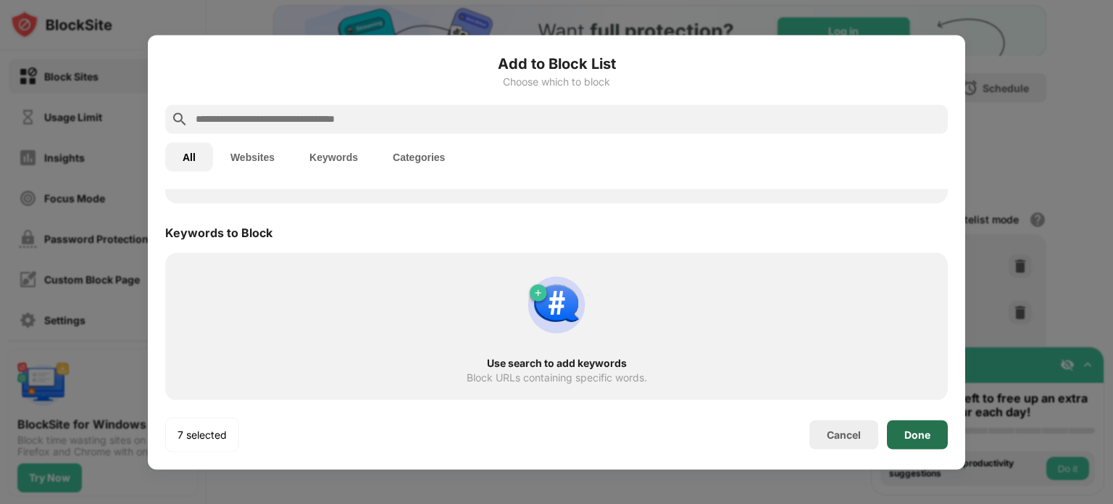
click at [921, 420] on div "Done" at bounding box center [917, 434] width 61 height 29
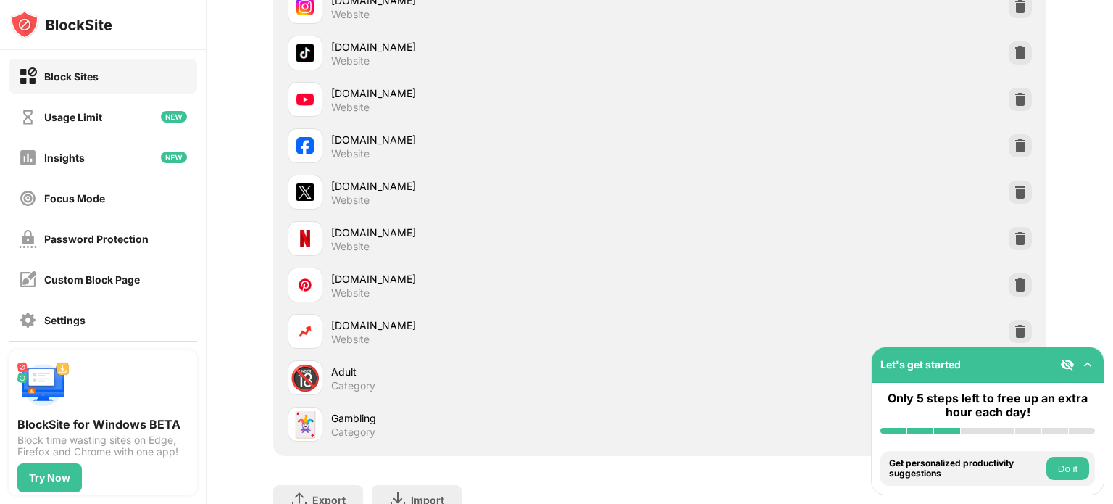
scroll to position [351, 9]
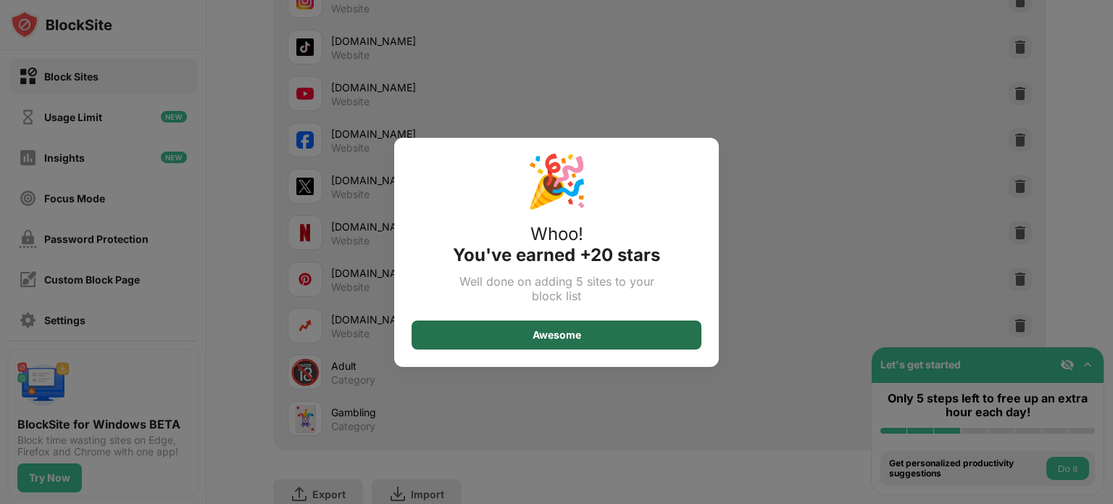
click at [559, 336] on div "Awesome" at bounding box center [557, 335] width 49 height 12
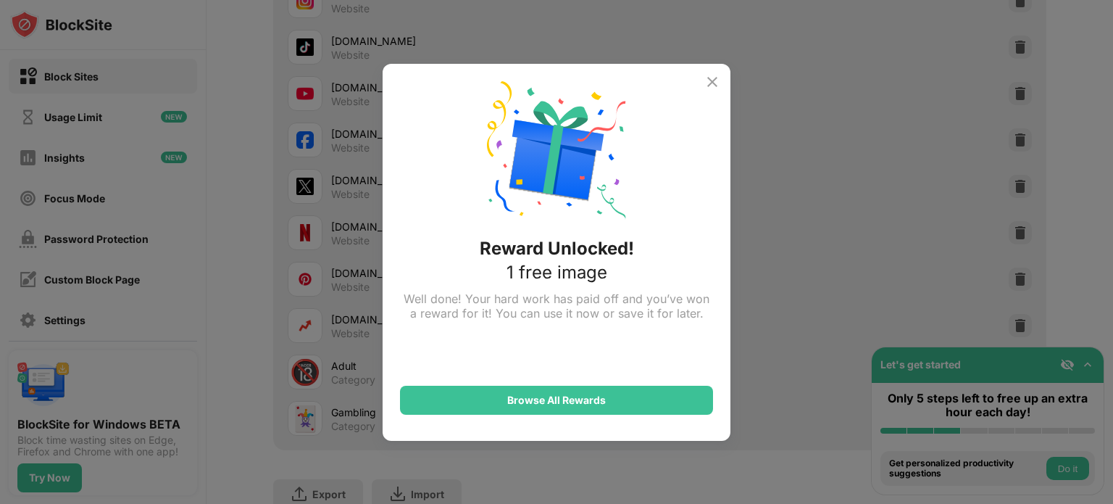
click at [714, 80] on img at bounding box center [712, 81] width 17 height 17
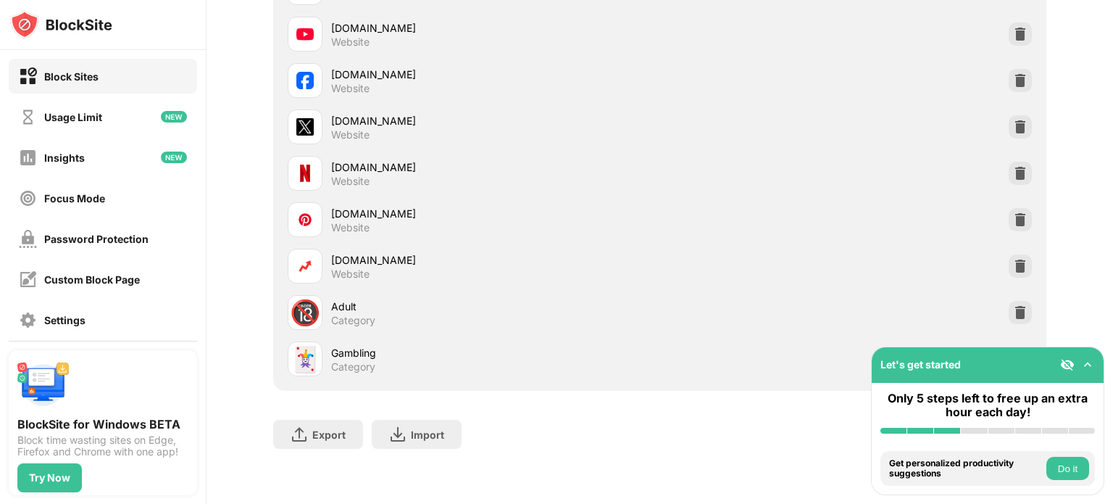
scroll to position [415, 9]
click at [1090, 362] on img at bounding box center [1088, 364] width 14 height 14
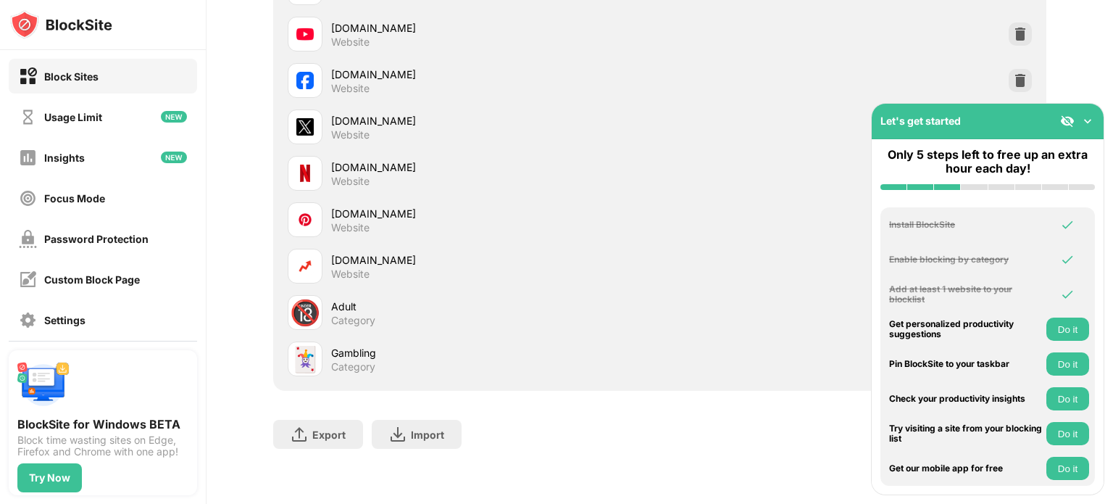
click at [1061, 321] on button "Do it" at bounding box center [1068, 328] width 43 height 23
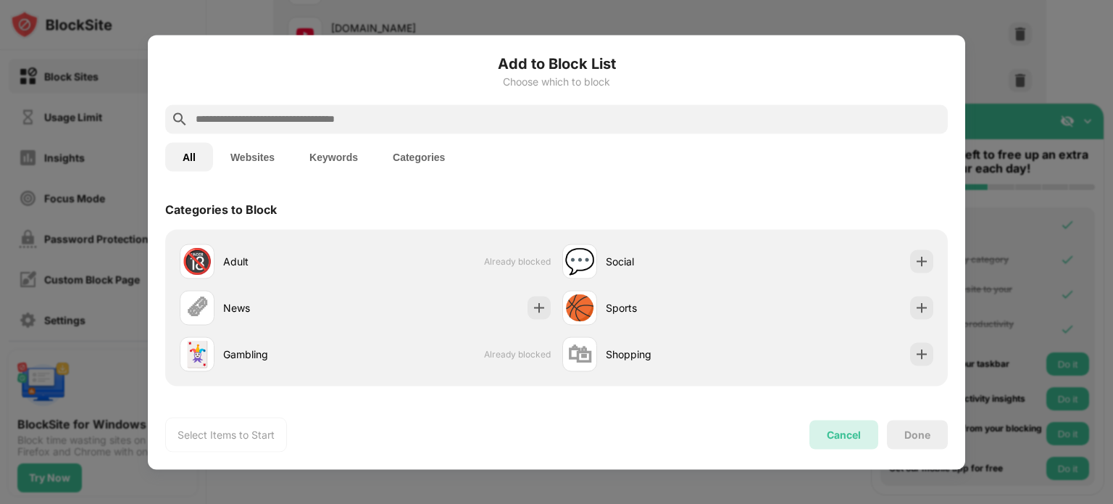
click at [842, 427] on div "Cancel" at bounding box center [844, 434] width 69 height 29
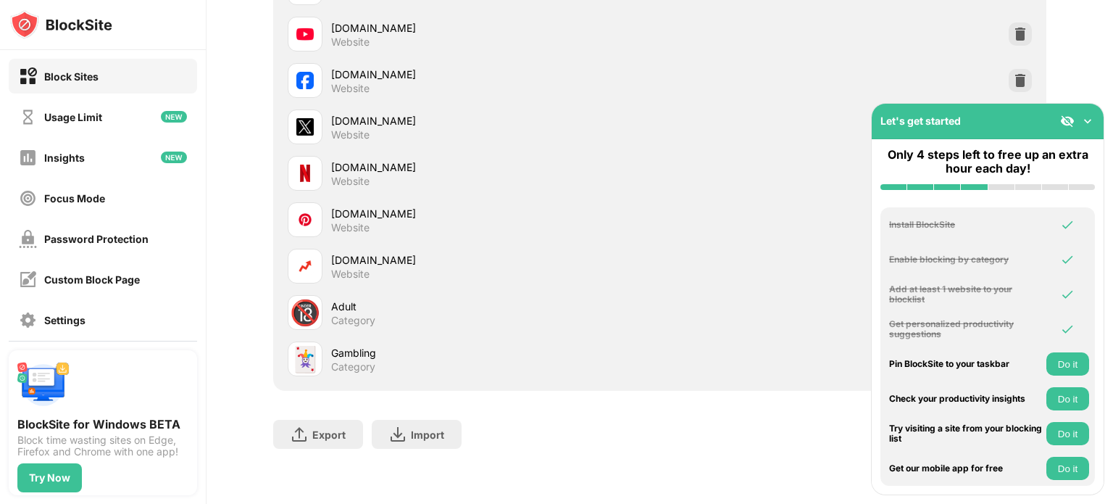
click at [1066, 357] on button "Do it" at bounding box center [1068, 363] width 43 height 23
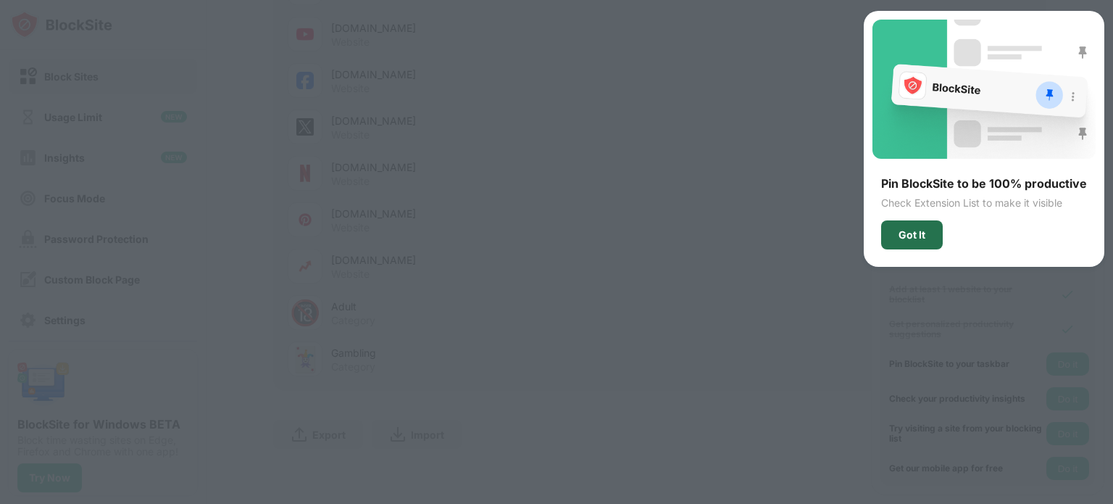
click at [914, 229] on div "Got It" at bounding box center [912, 235] width 27 height 12
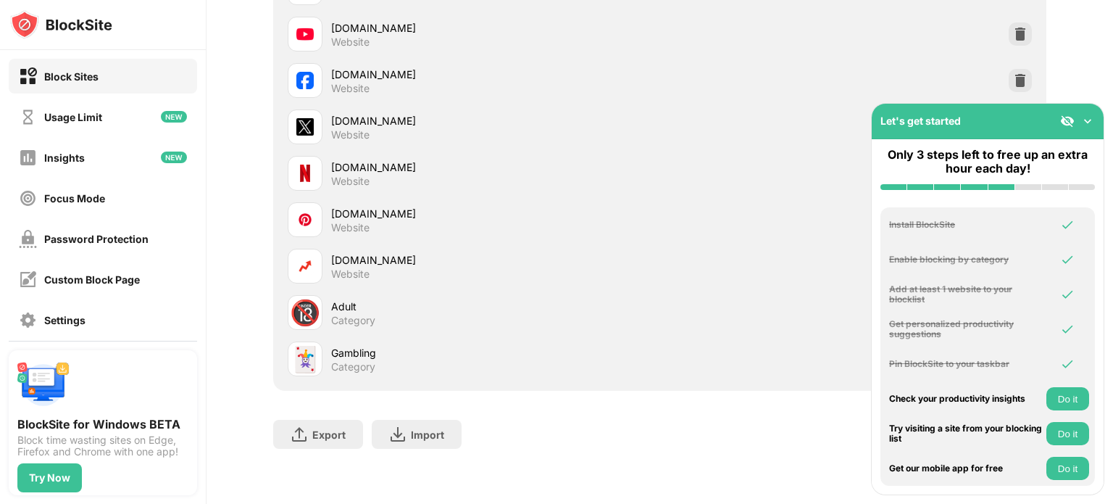
click at [1064, 395] on button "Do it" at bounding box center [1068, 398] width 43 height 23
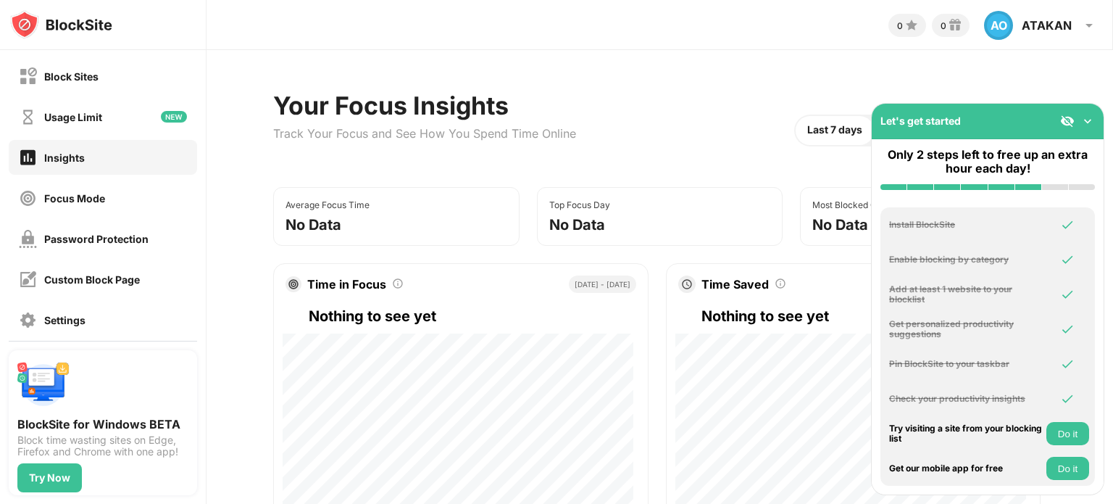
click at [1065, 433] on button "Do it" at bounding box center [1068, 433] width 43 height 23
click at [1090, 117] on img at bounding box center [1088, 121] width 14 height 14
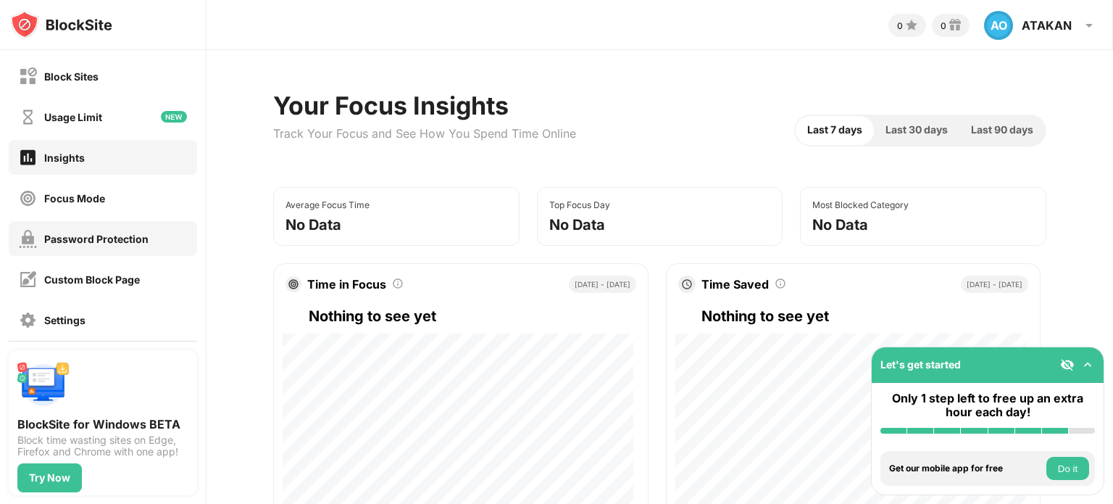
click at [112, 243] on div "Password Protection" at bounding box center [96, 239] width 104 height 12
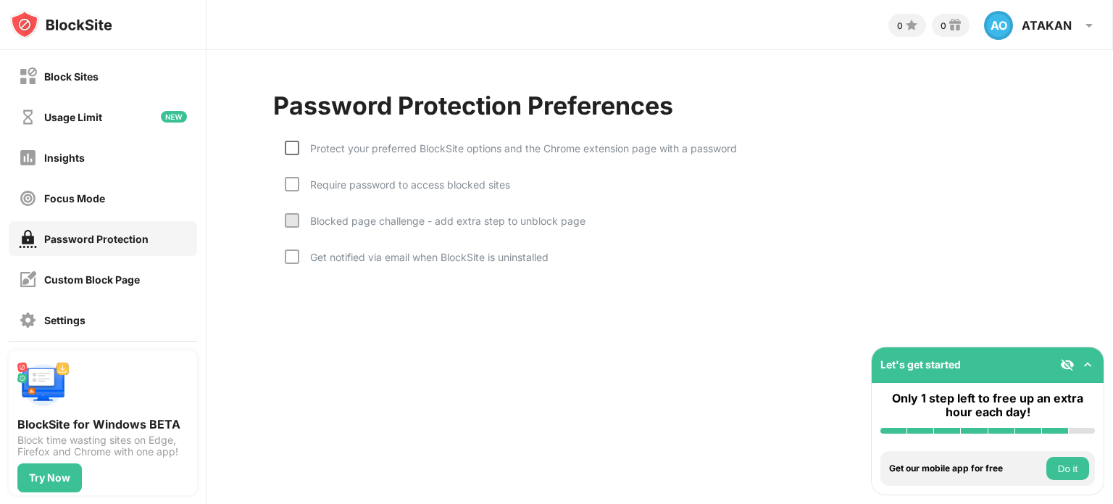
click at [292, 141] on div at bounding box center [292, 148] width 14 height 14
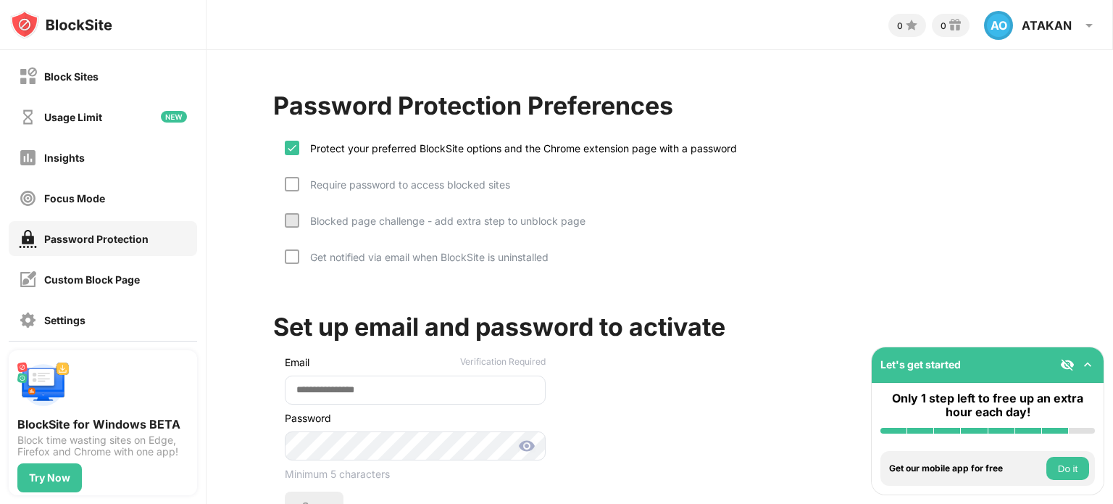
scroll to position [104, 0]
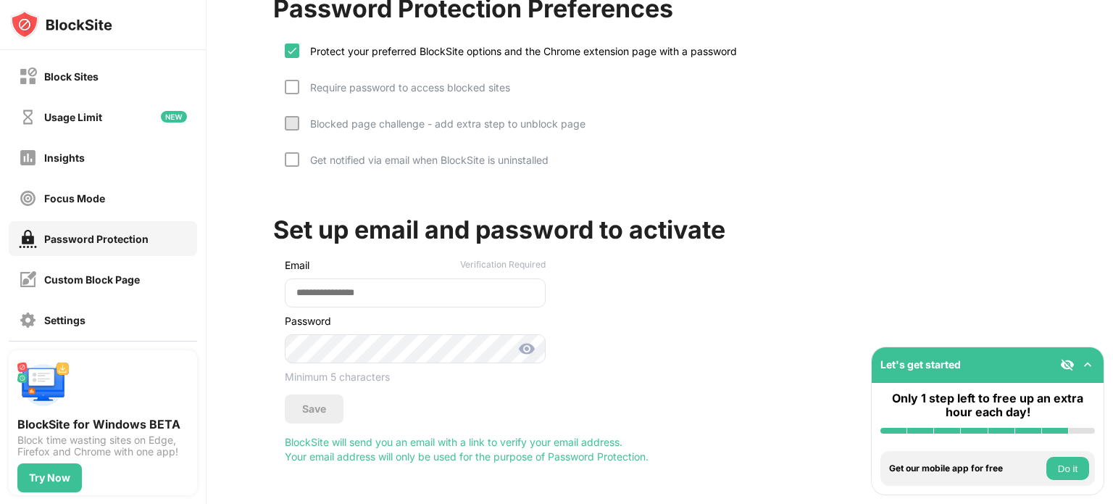
click at [348, 299] on div "Email Verification Required Password Minimum 5 characters Save" at bounding box center [409, 336] width 273 height 173
click at [325, 295] on input "email" at bounding box center [415, 292] width 261 height 29
type input "**********"
click at [310, 403] on div "Save" at bounding box center [314, 409] width 24 height 12
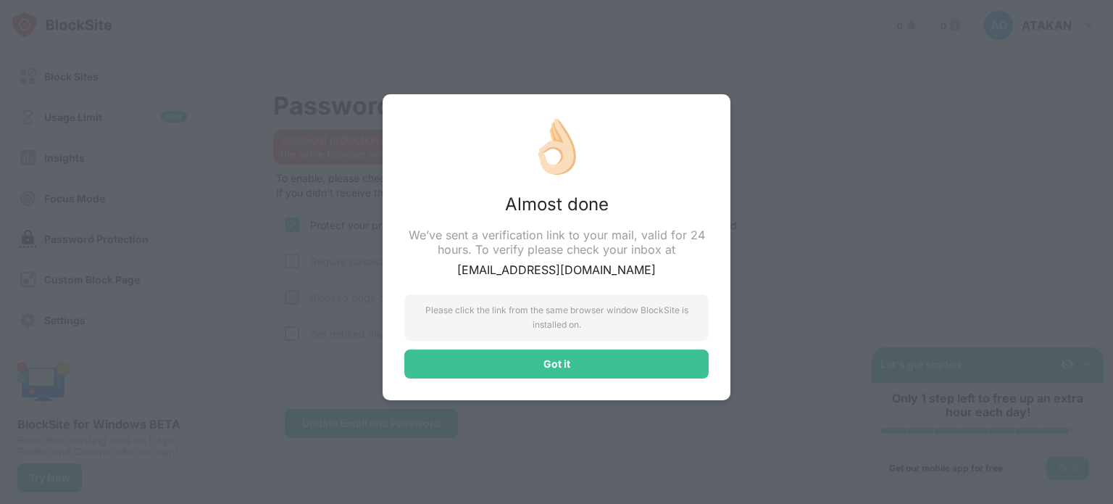
scroll to position [0, 0]
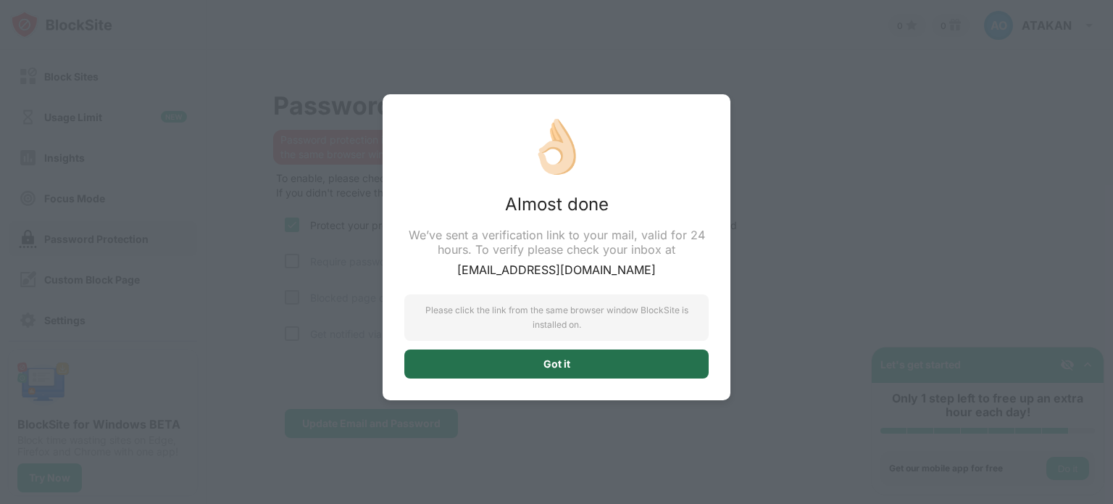
click at [553, 360] on div "Got it" at bounding box center [557, 364] width 27 height 12
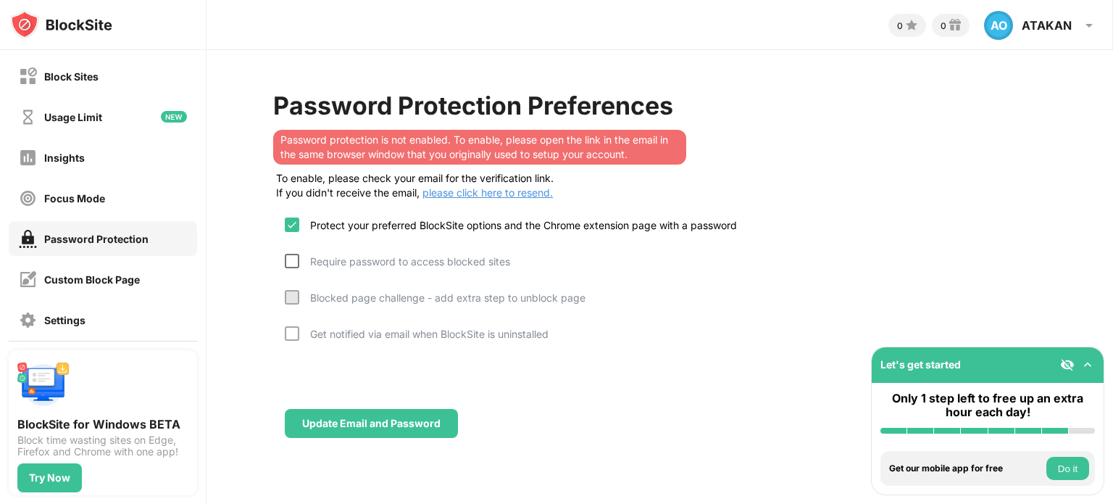
click at [293, 257] on div at bounding box center [292, 261] width 14 height 14
click at [296, 333] on div at bounding box center [292, 333] width 14 height 14
click at [119, 233] on div "Password Protection" at bounding box center [96, 239] width 104 height 12
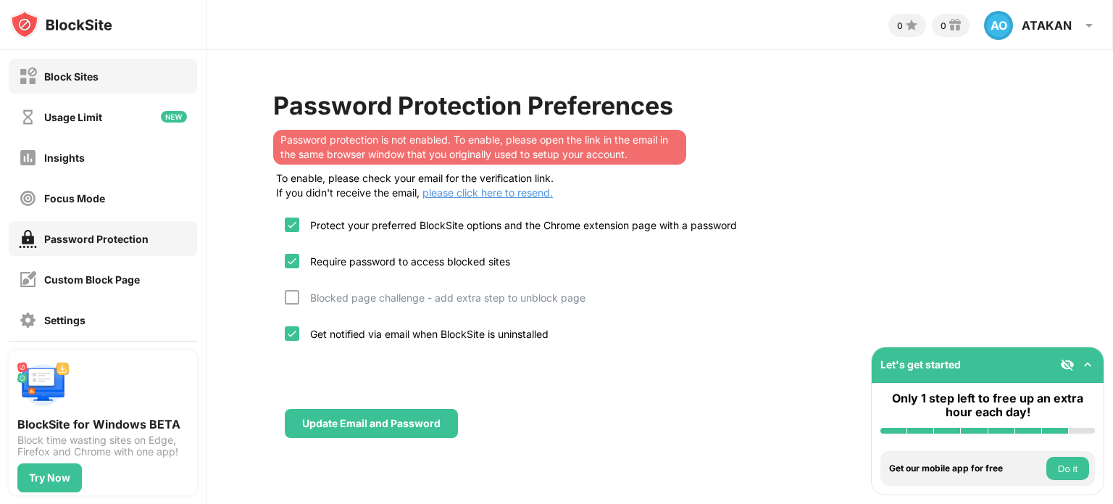
click at [81, 77] on div "Block Sites" at bounding box center [71, 76] width 54 height 12
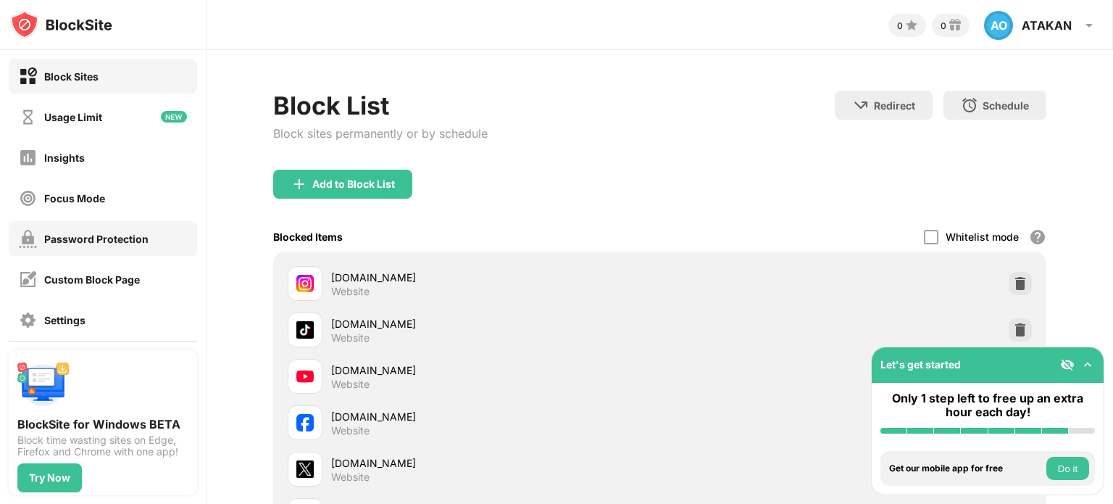
click at [94, 246] on div "Password Protection" at bounding box center [84, 239] width 130 height 18
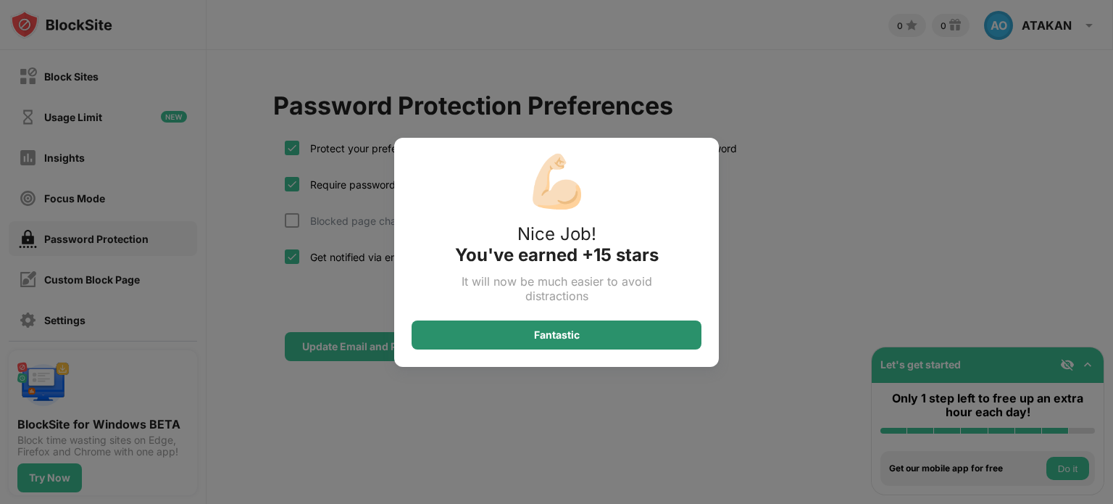
click at [560, 334] on div "Fantastic" at bounding box center [557, 335] width 46 height 12
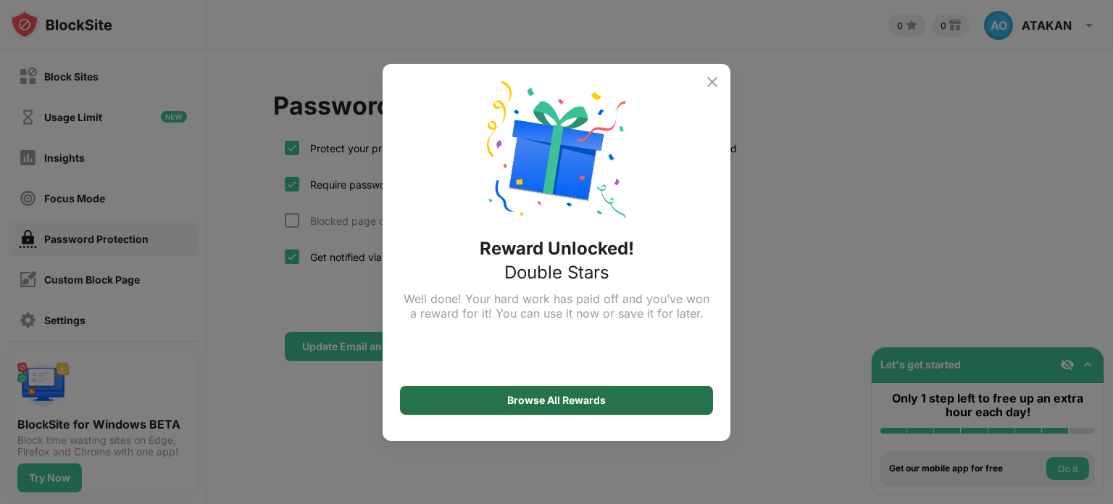
click at [549, 402] on div "Browse All Rewards" at bounding box center [556, 400] width 99 height 12
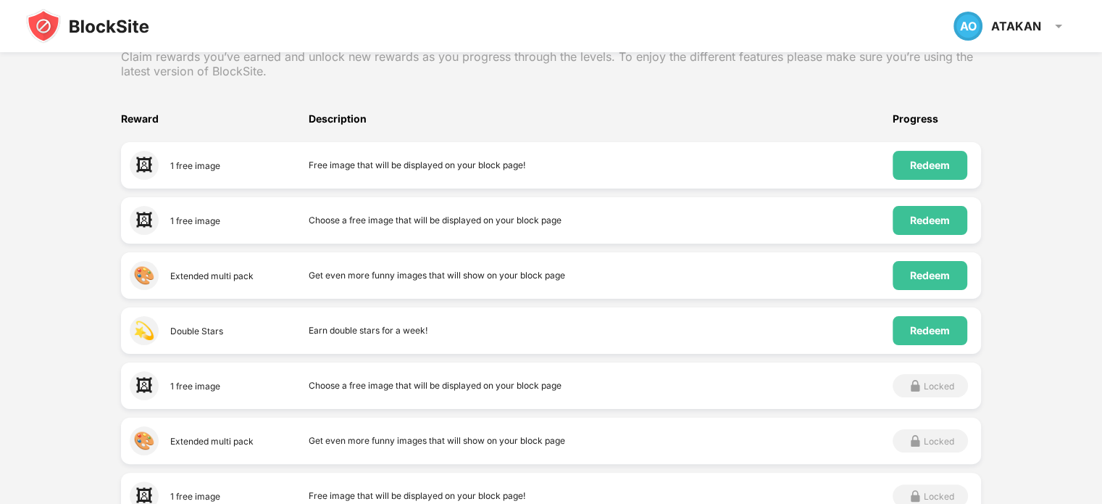
scroll to position [235, 0]
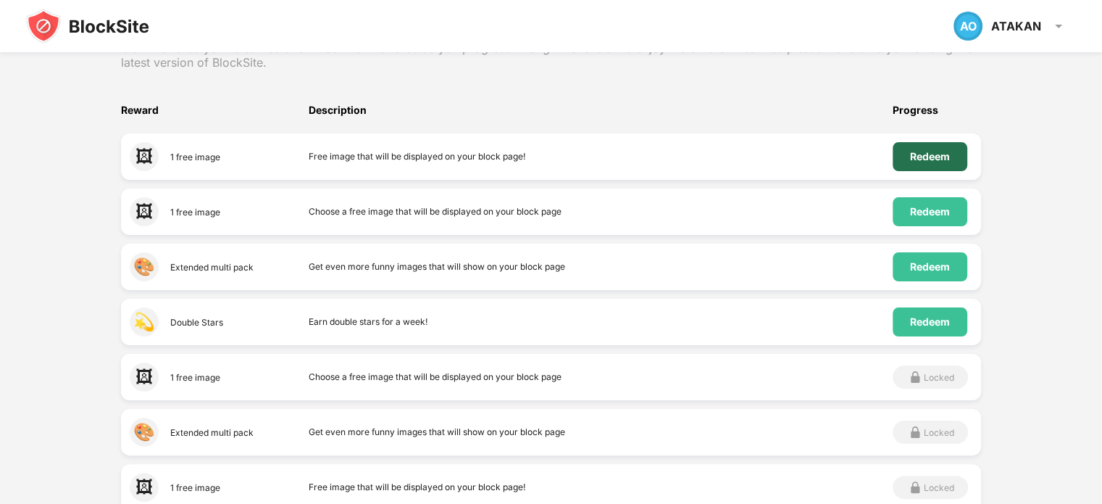
click at [934, 142] on div "Redeem" at bounding box center [930, 156] width 75 height 29
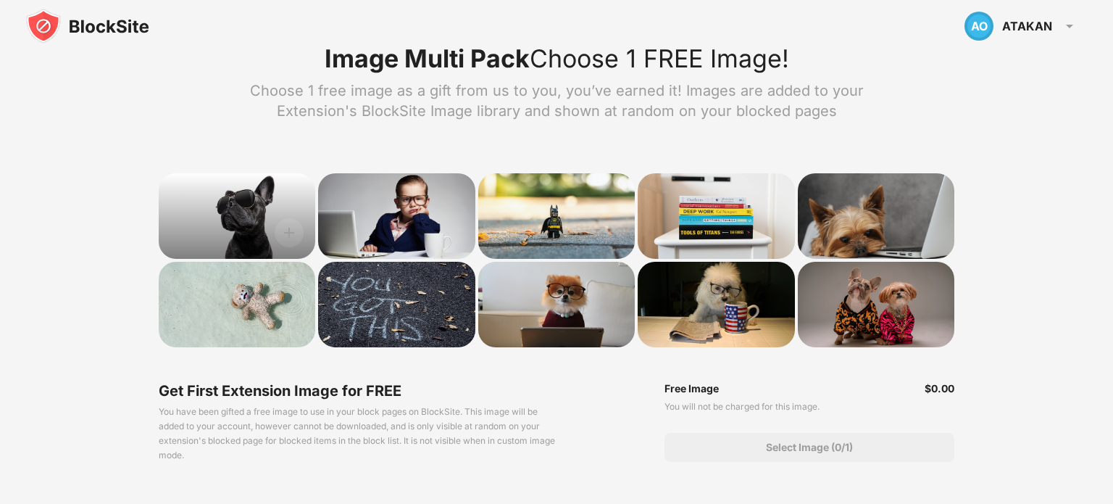
click at [267, 212] on div at bounding box center [237, 216] width 157 height 86
click at [278, 232] on img at bounding box center [289, 232] width 29 height 29
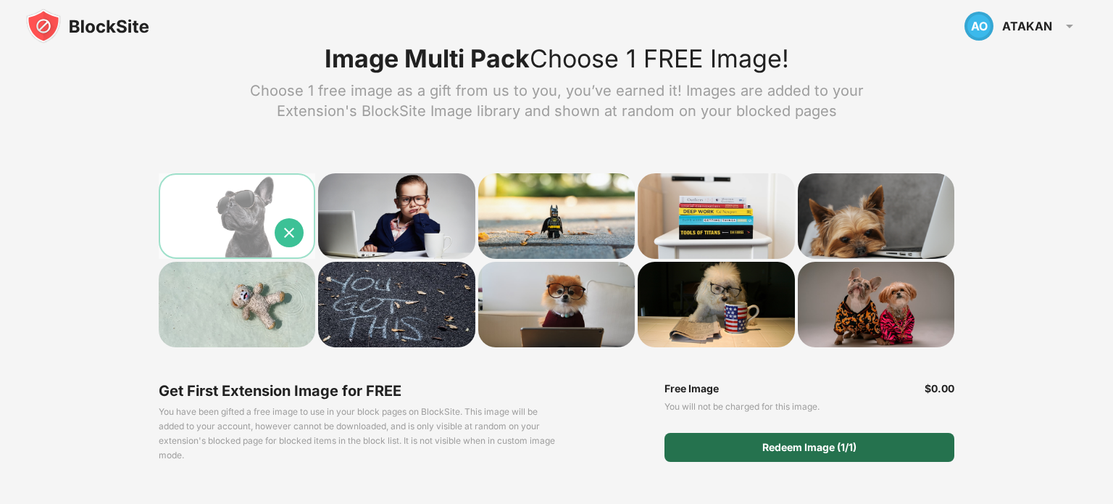
click at [824, 454] on div "Redeem Image (1/1)" at bounding box center [810, 447] width 290 height 29
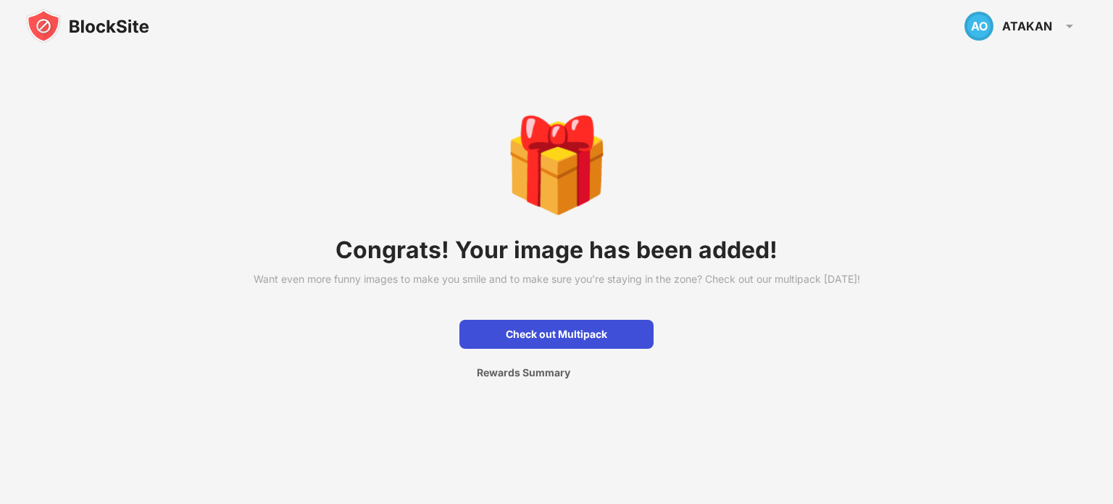
click at [572, 349] on div "Check out Multipack" at bounding box center [557, 334] width 194 height 29
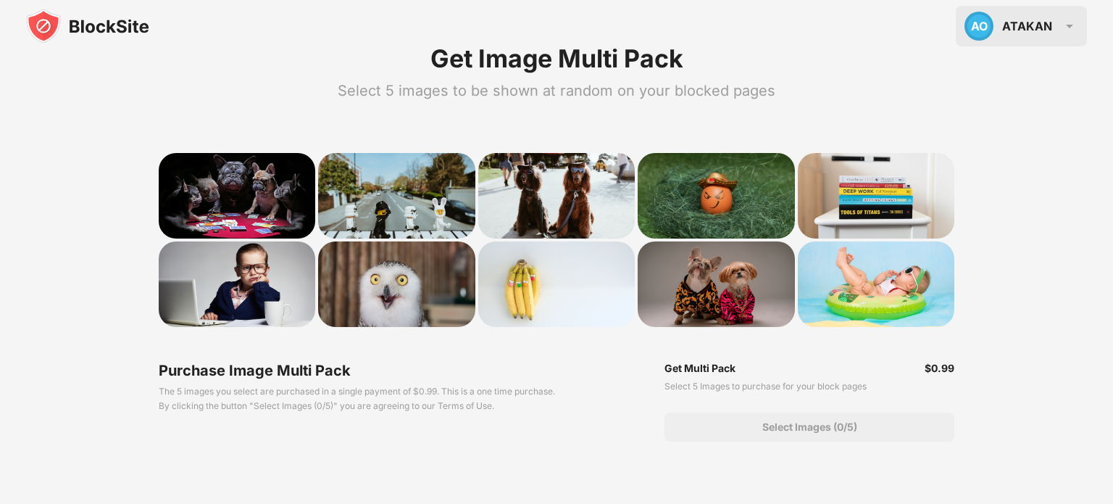
click at [1080, 38] on div "AO ATAKAN AO ATAKAN OZATA View Account Insights Rewards Settings Support Log Out" at bounding box center [1021, 26] width 131 height 41
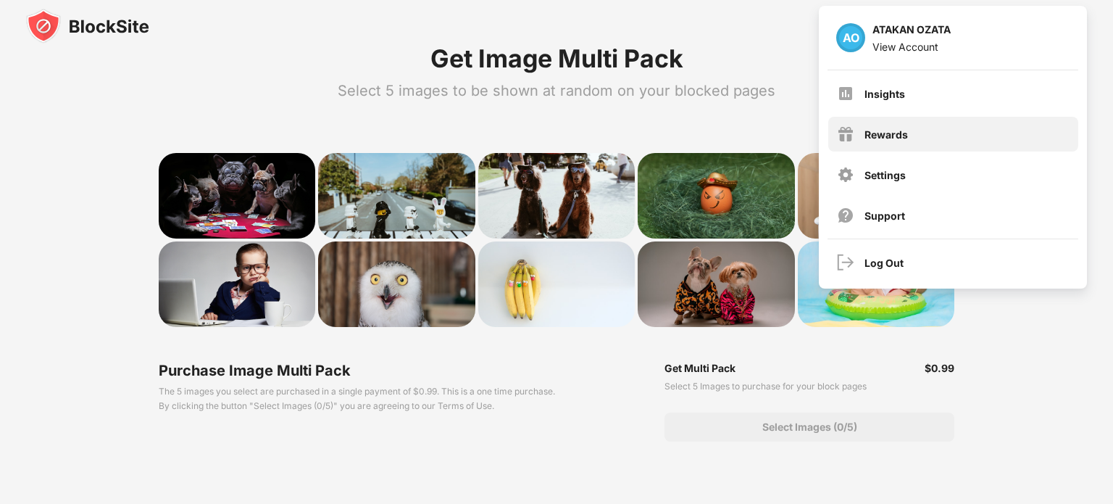
click at [928, 127] on div "Rewards" at bounding box center [954, 134] width 250 height 35
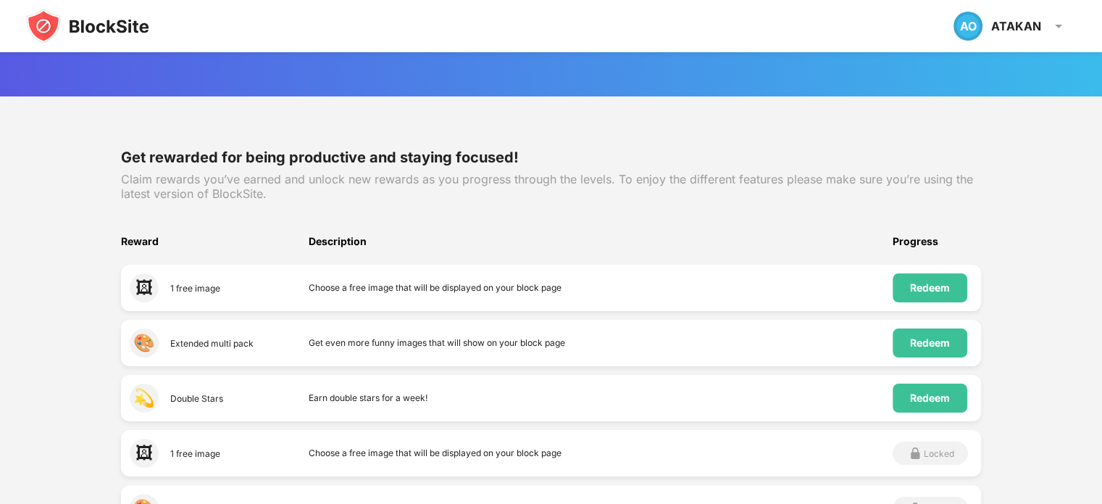
scroll to position [104, 0]
click at [939, 283] on div "Redeem" at bounding box center [930, 287] width 40 height 12
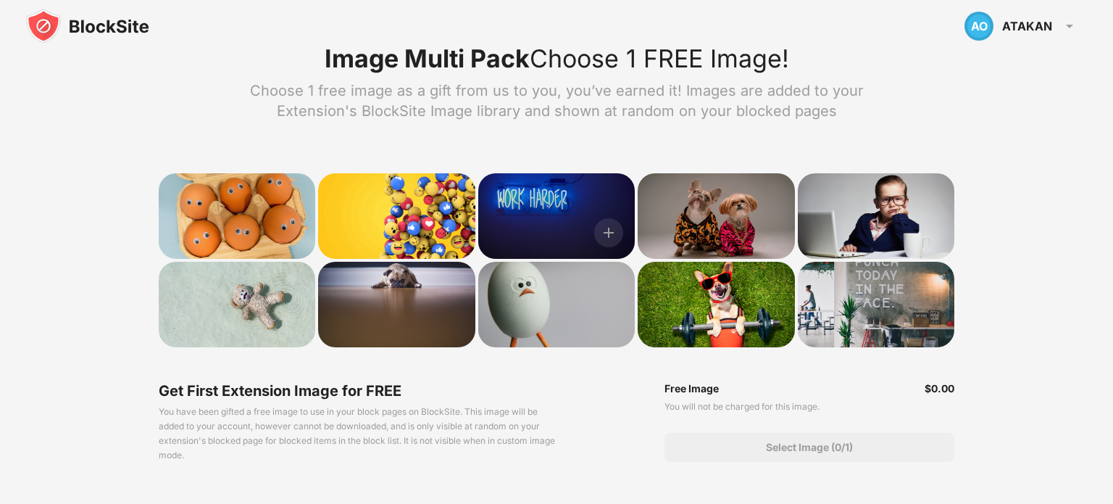
click at [568, 215] on div at bounding box center [556, 216] width 157 height 86
click at [620, 239] on img at bounding box center [608, 232] width 29 height 29
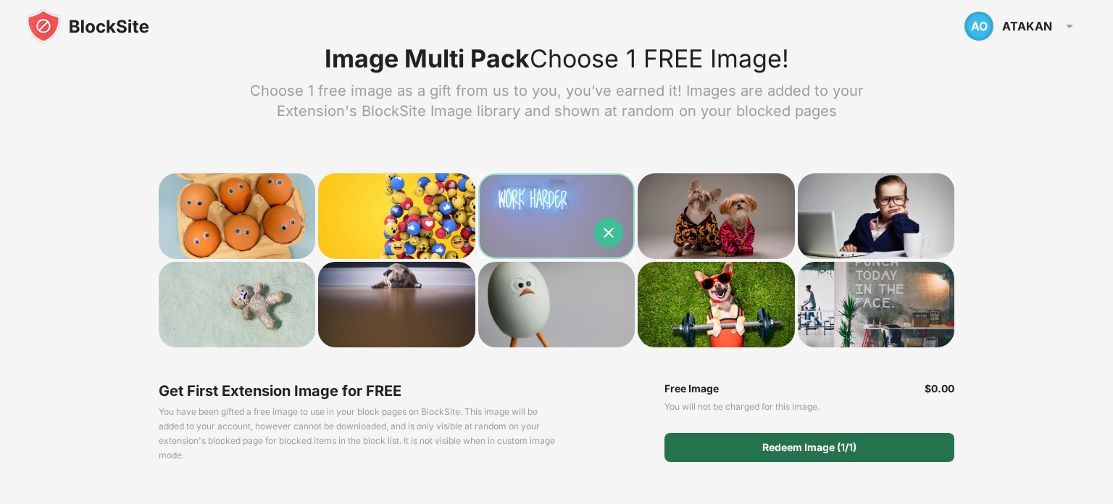
click at [800, 450] on div "Redeem Image (1/1)" at bounding box center [810, 447] width 94 height 12
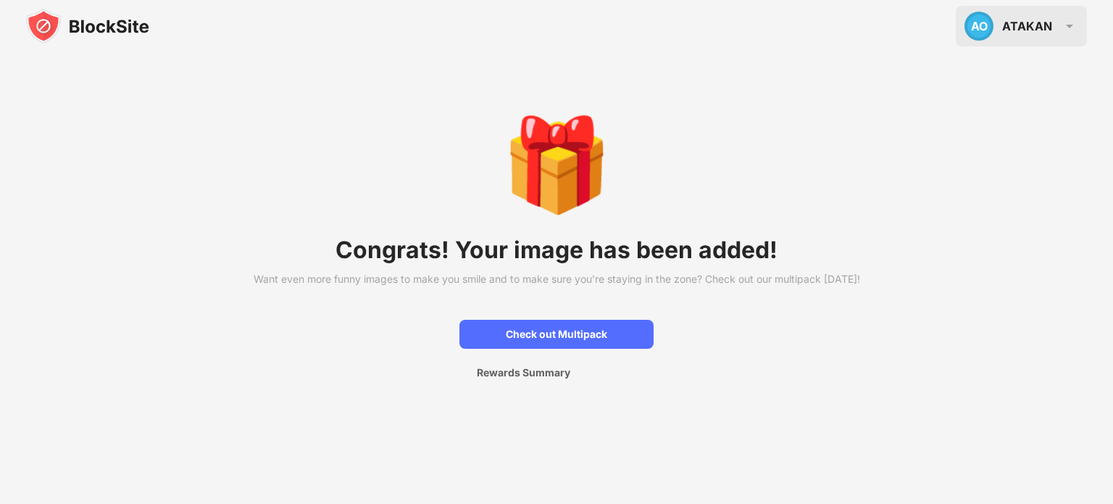
click at [1064, 28] on img at bounding box center [1069, 25] width 17 height 17
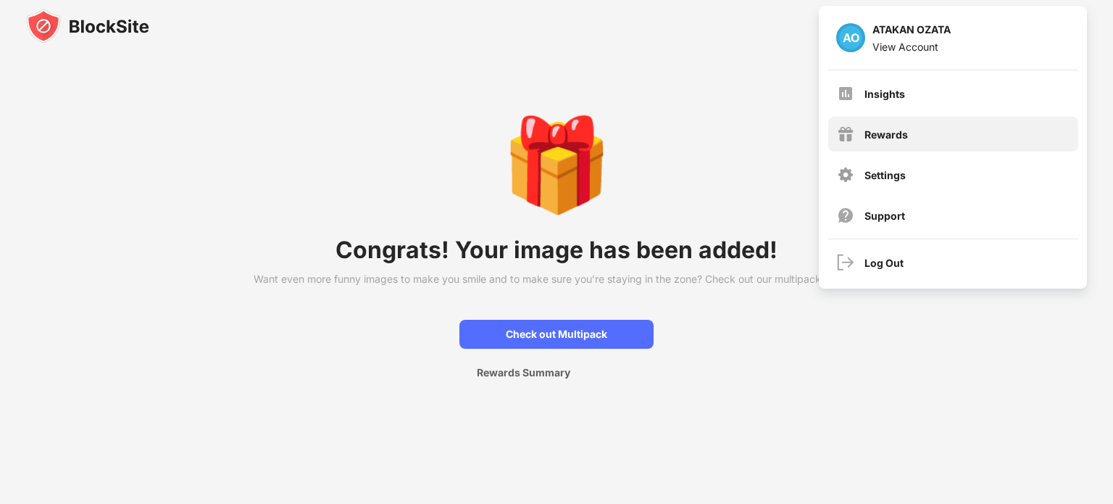
click at [932, 124] on div "Rewards" at bounding box center [954, 134] width 250 height 35
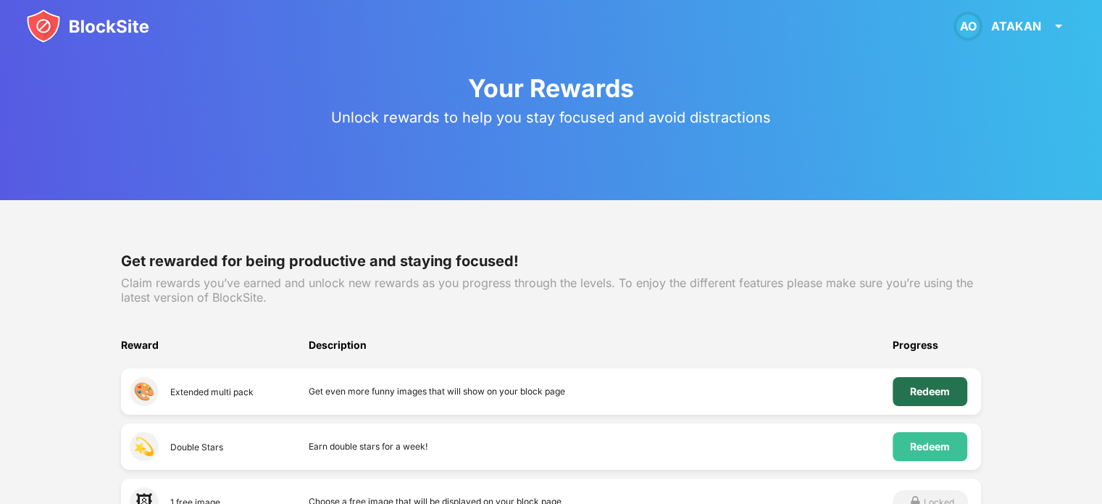
click at [931, 389] on div "Redeem" at bounding box center [930, 392] width 40 height 12
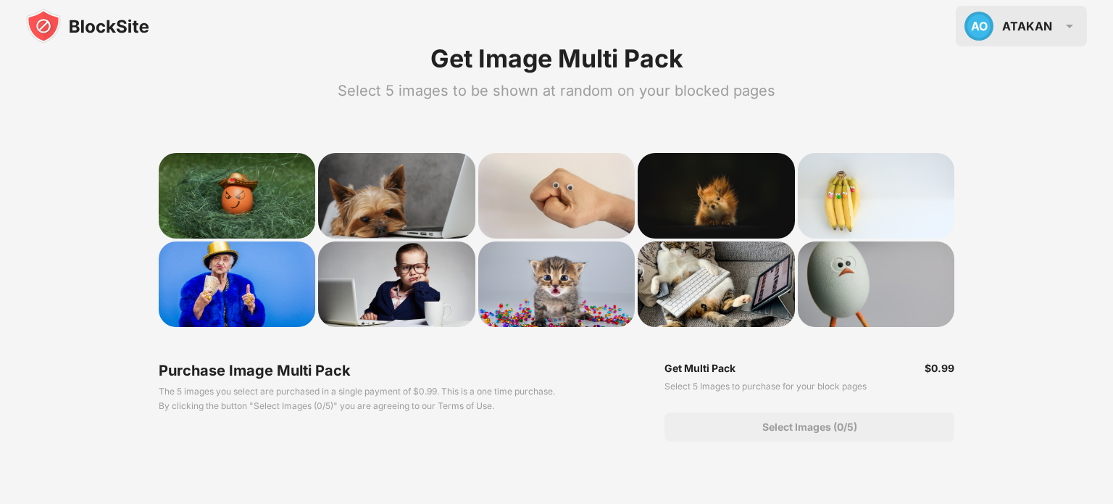
click at [1047, 30] on div "ATAKAN" at bounding box center [1027, 26] width 50 height 14
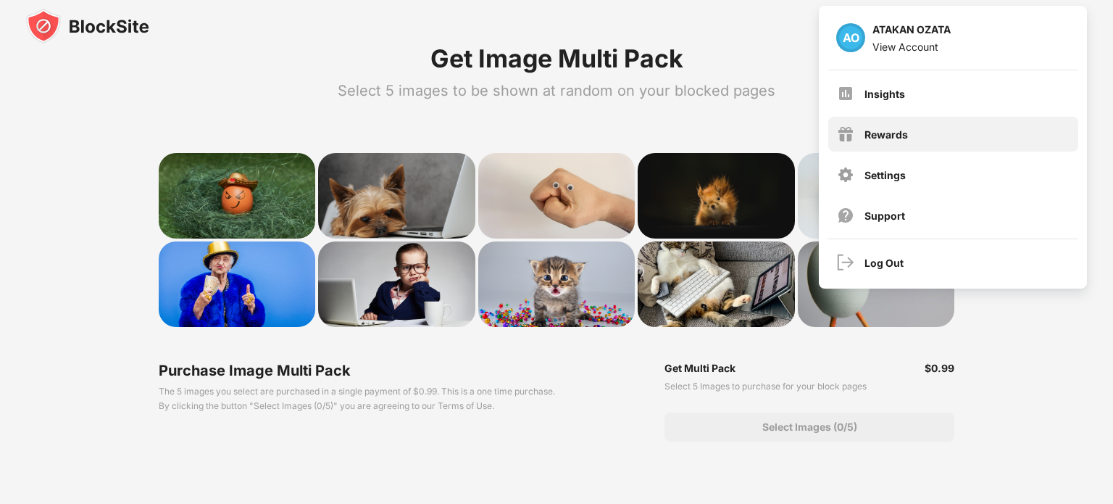
click at [939, 148] on div "Rewards" at bounding box center [954, 134] width 250 height 35
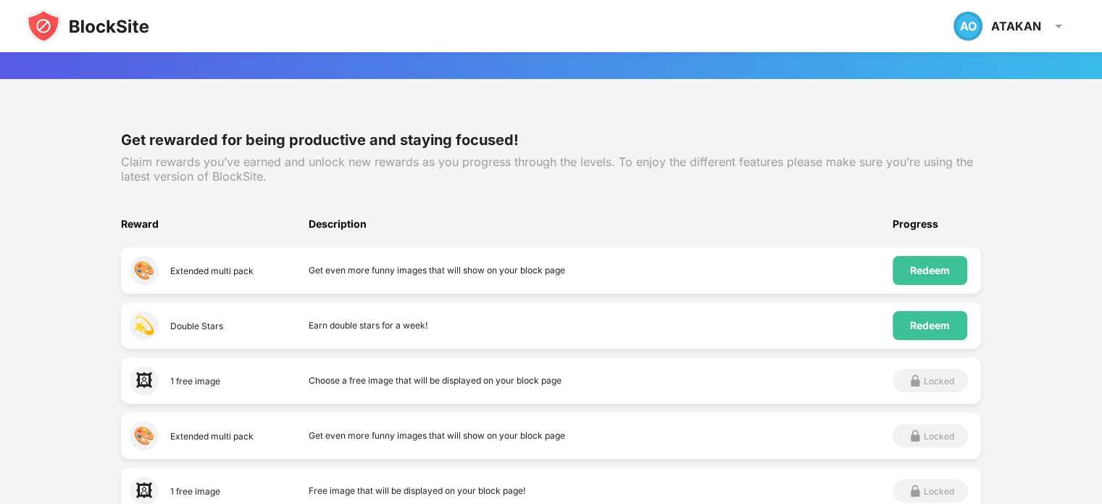
scroll to position [122, 0]
click at [922, 327] on div "Redeem" at bounding box center [930, 325] width 40 height 12
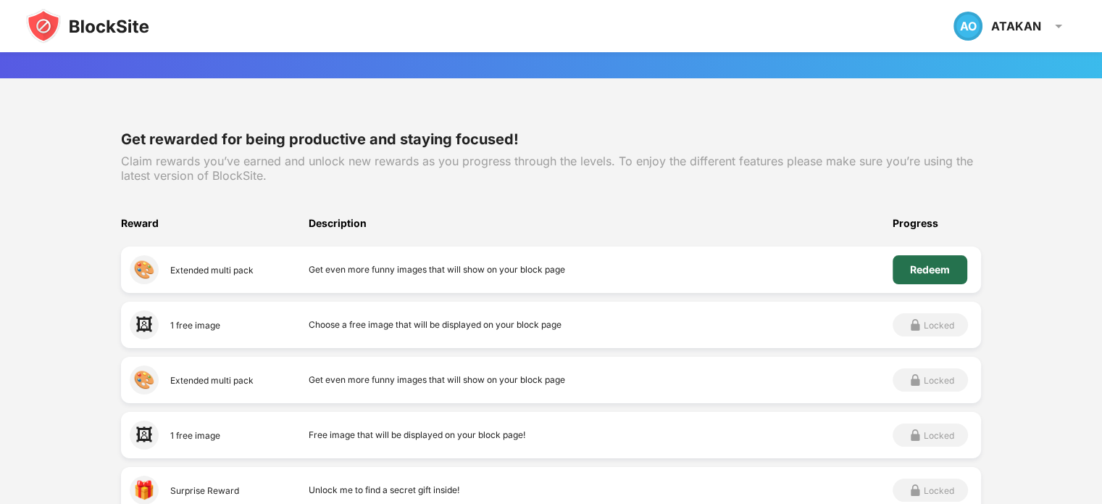
click at [945, 272] on div "Redeem" at bounding box center [930, 270] width 40 height 12
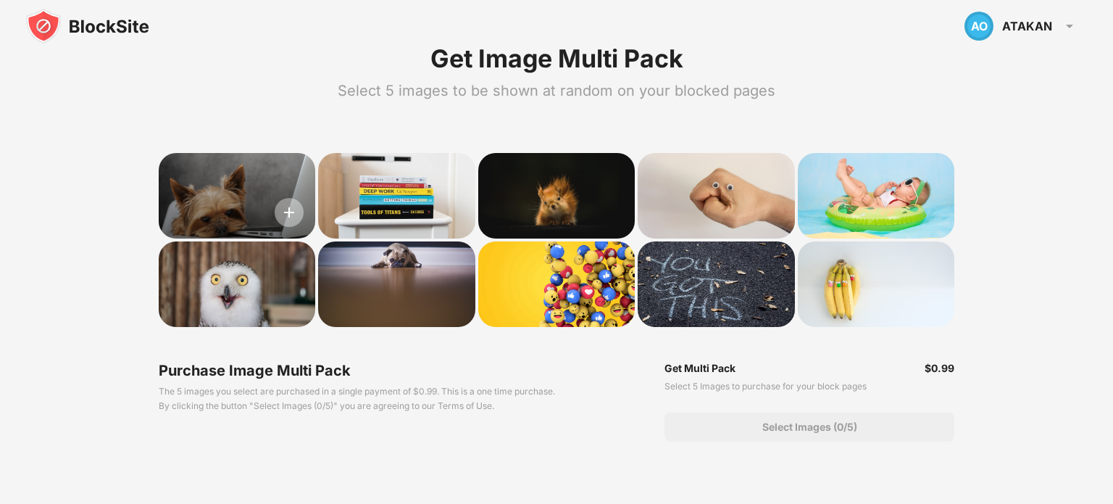
click at [297, 214] on img at bounding box center [289, 212] width 29 height 29
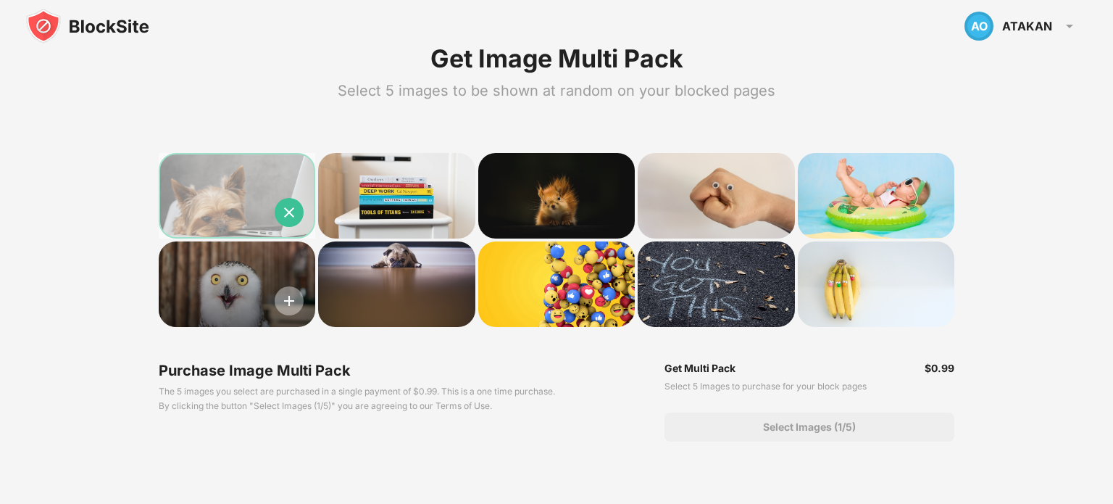
click at [288, 298] on img at bounding box center [289, 300] width 29 height 29
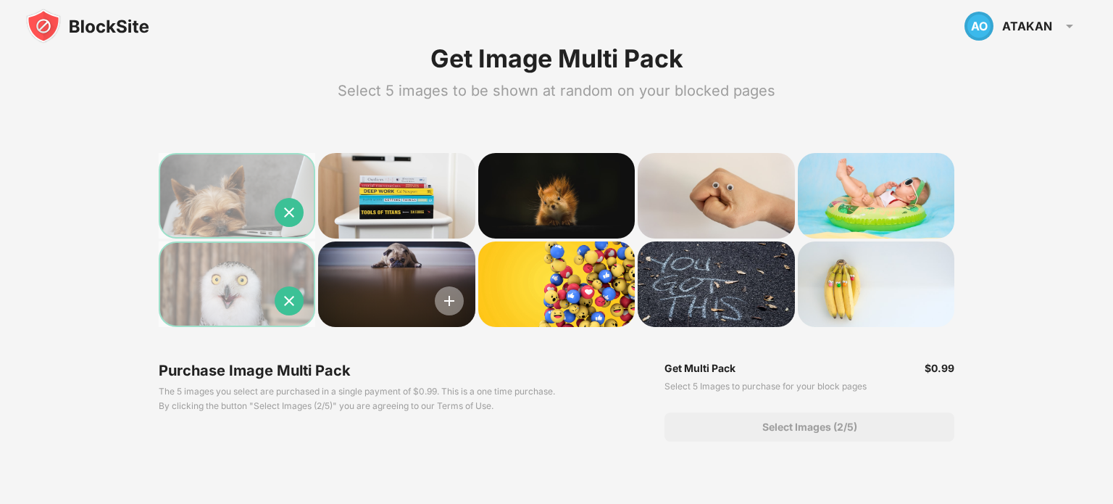
click at [444, 295] on img at bounding box center [449, 300] width 29 height 29
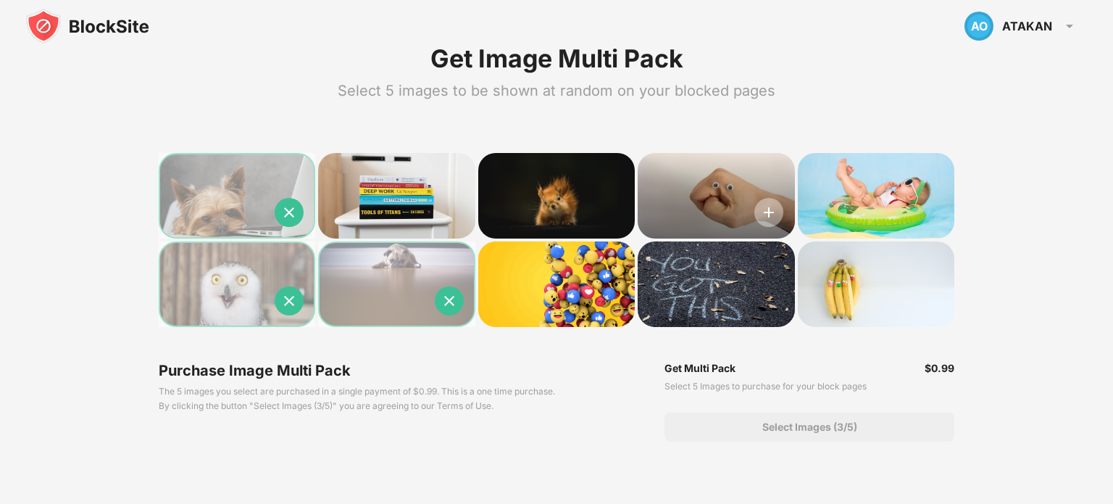
click at [771, 207] on img at bounding box center [769, 212] width 29 height 29
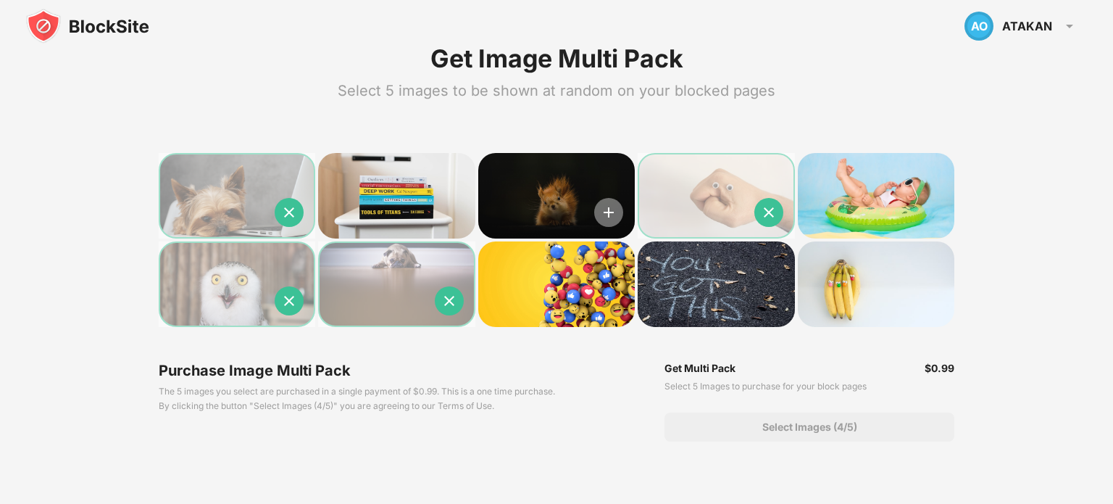
click at [613, 208] on img at bounding box center [608, 212] width 29 height 29
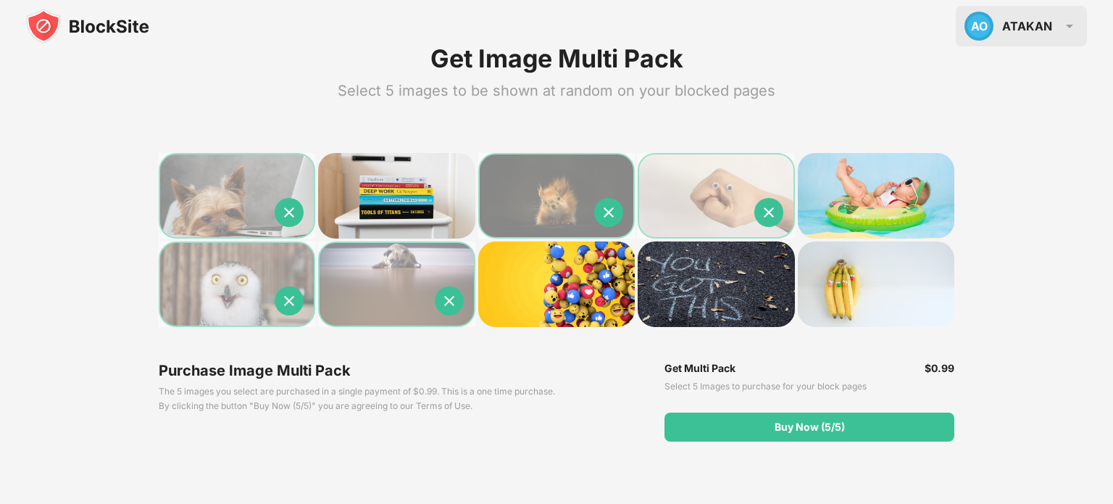
click at [1007, 28] on div "ATAKAN" at bounding box center [1027, 26] width 50 height 14
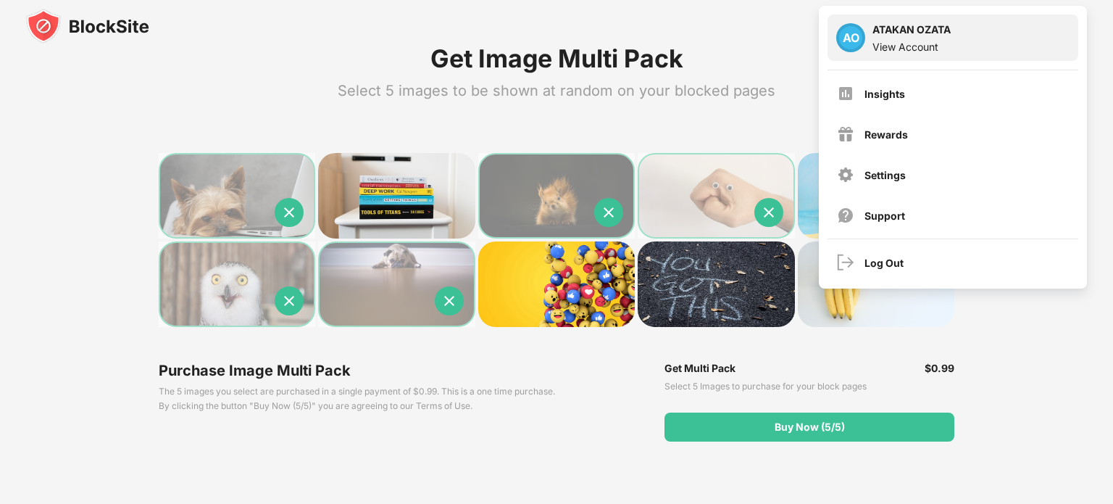
click at [928, 37] on div "ATAKAN OZATA" at bounding box center [912, 31] width 78 height 17
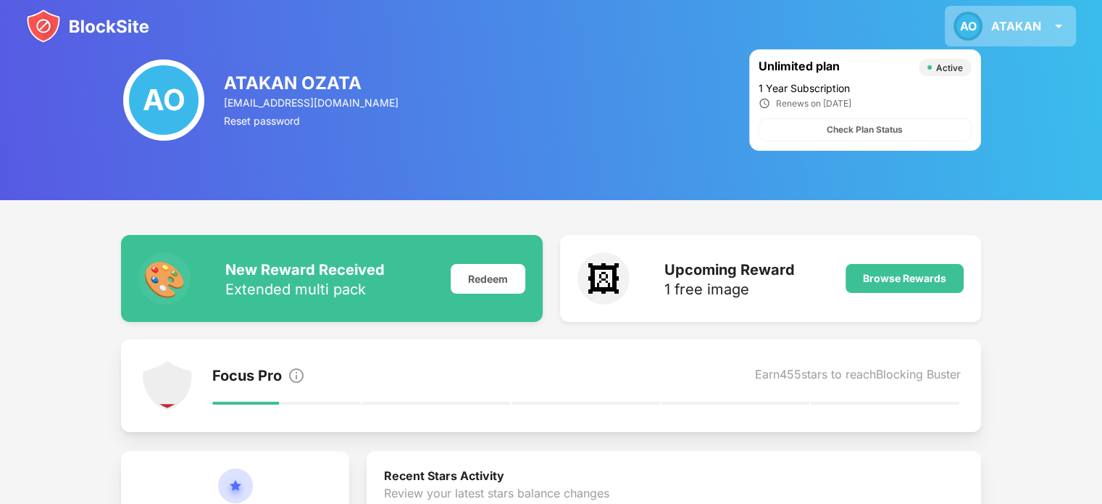
click at [1042, 27] on div "AO ATAKAN AO ATAKAN OZATA View Account Insights Rewards Settings Support Log Out" at bounding box center [1010, 26] width 131 height 41
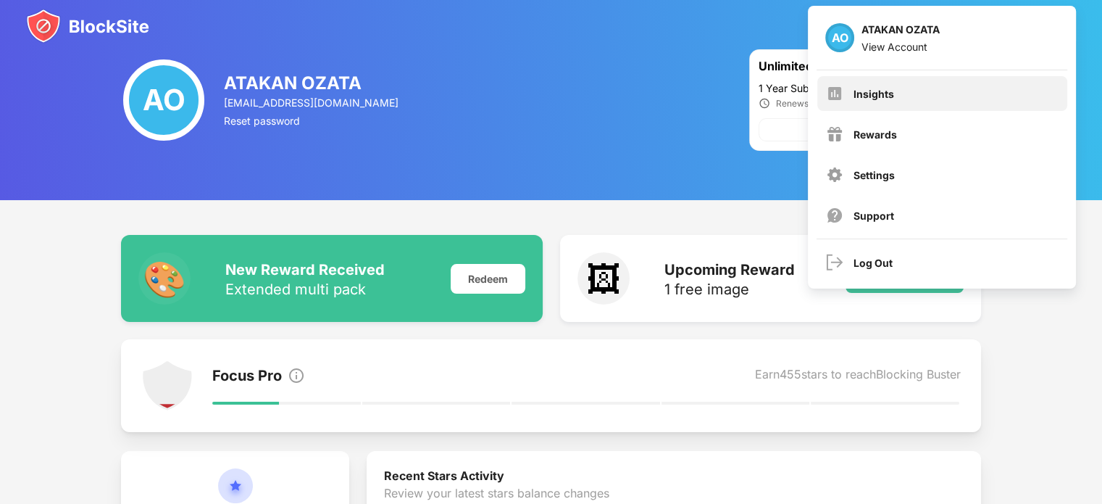
click at [955, 95] on div "Insights" at bounding box center [943, 93] width 250 height 35
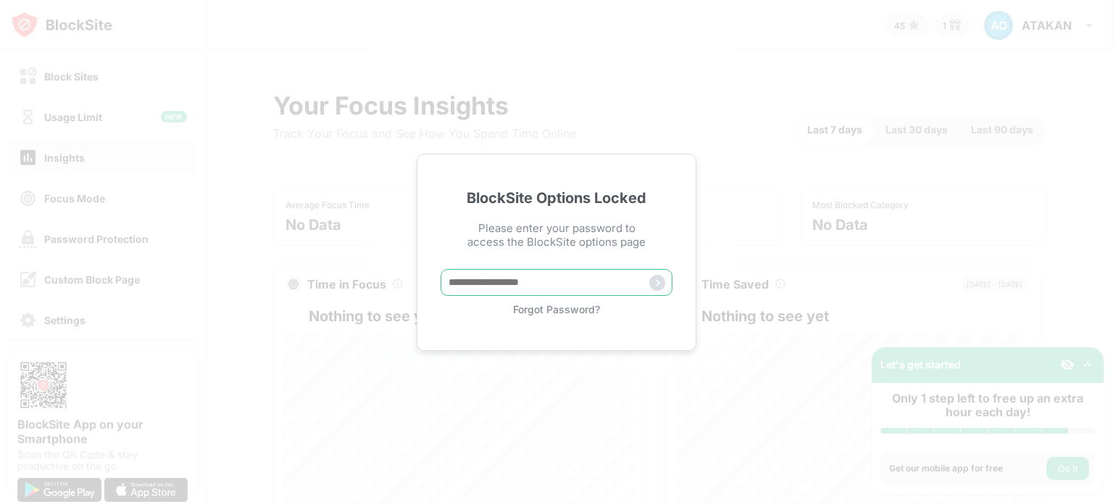
click at [504, 289] on input "text" at bounding box center [557, 282] width 232 height 27
type input "**********"
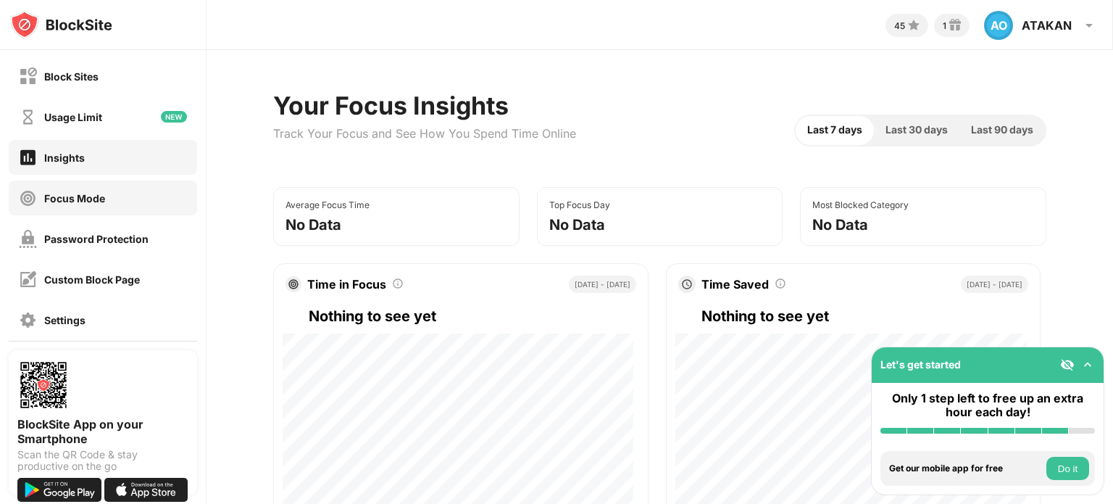
click at [102, 188] on div "Focus Mode" at bounding box center [103, 197] width 188 height 35
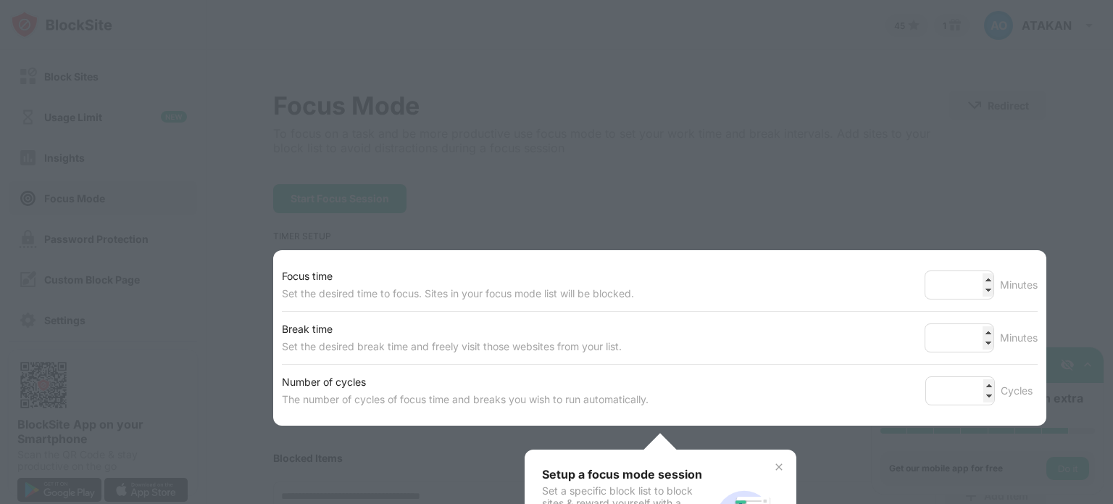
click at [620, 191] on div at bounding box center [556, 252] width 1113 height 504
click at [778, 466] on img at bounding box center [779, 467] width 12 height 12
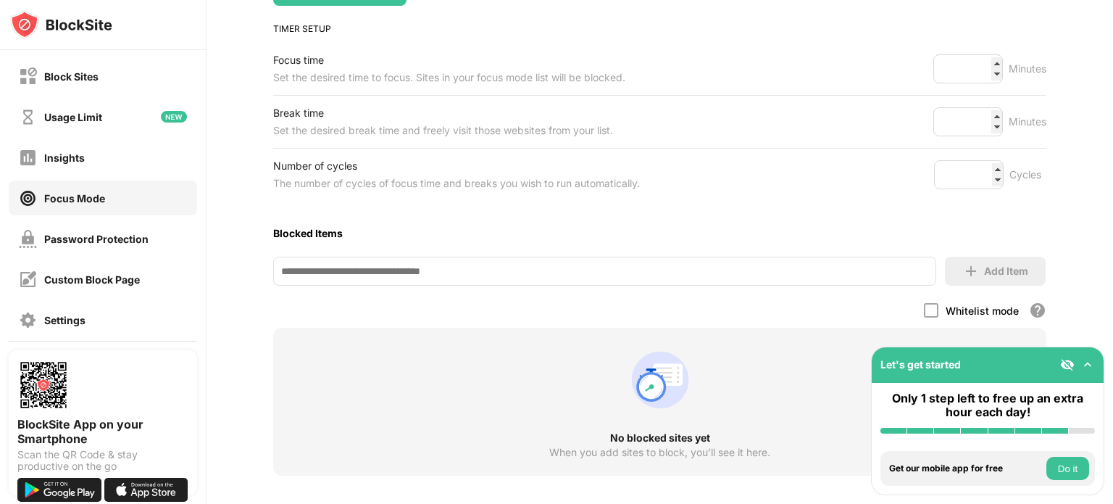
scroll to position [185, 0]
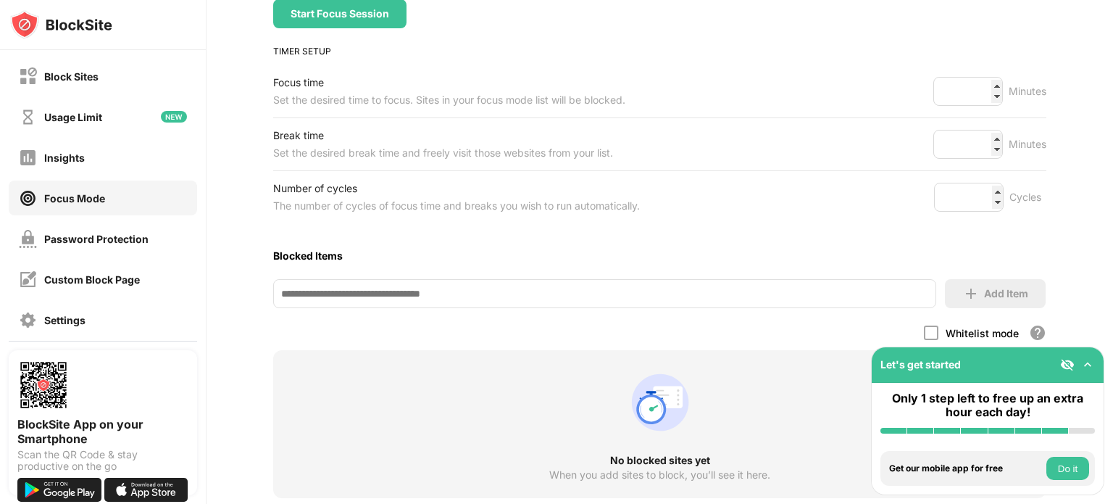
click at [307, 223] on div "Focus Mode To focus on a task and be more productive use focus mode to set your…" at bounding box center [659, 238] width 773 height 665
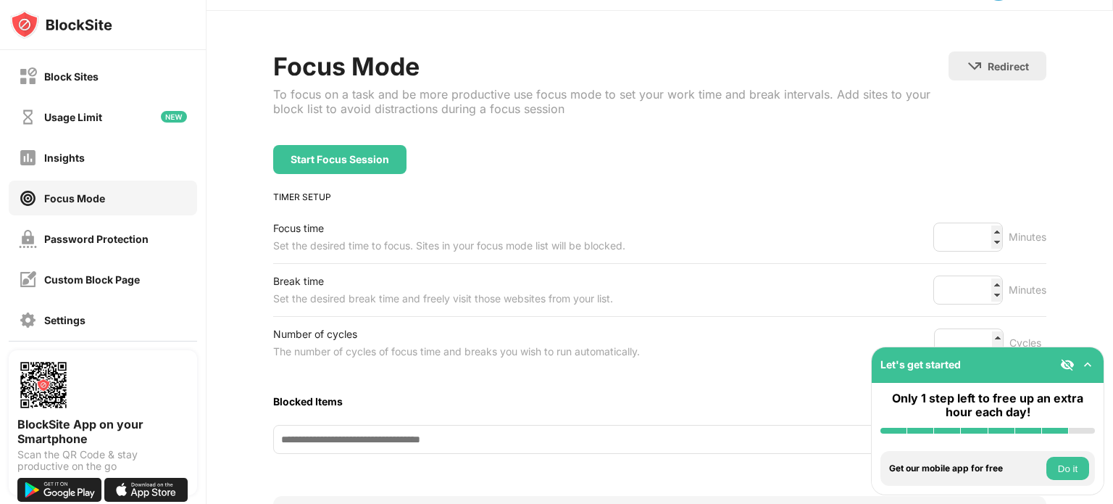
scroll to position [0, 0]
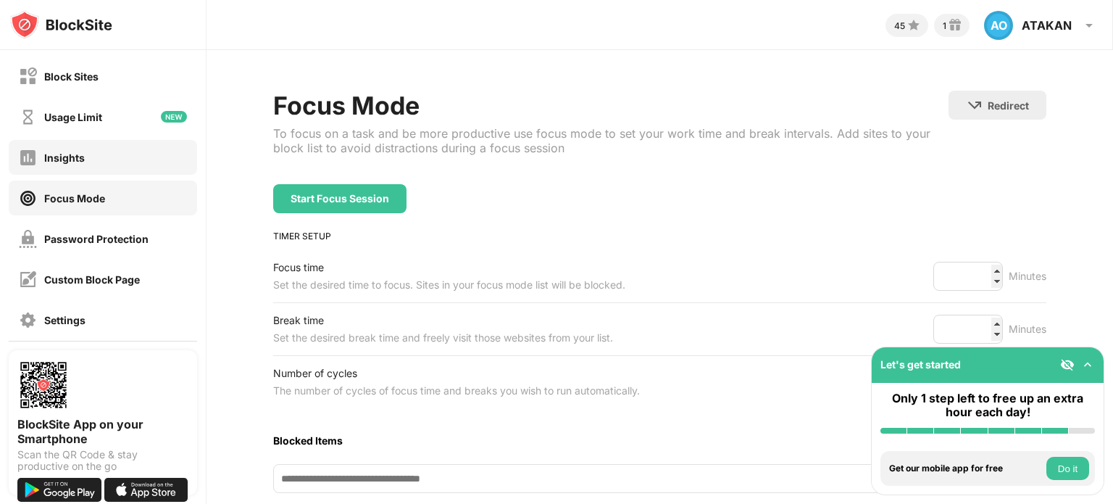
click at [53, 155] on div "Insights" at bounding box center [64, 157] width 41 height 12
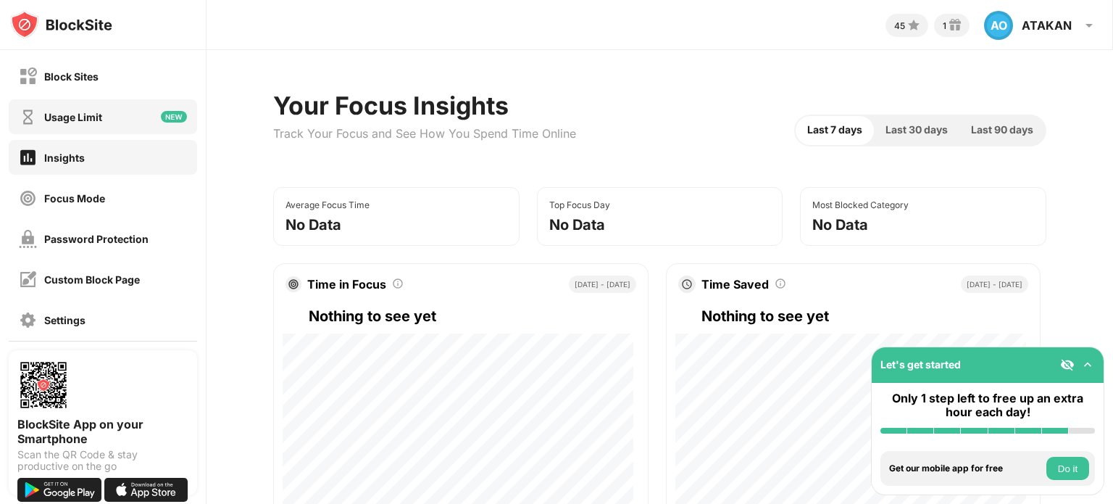
click at [90, 118] on div "Usage Limit" at bounding box center [73, 117] width 58 height 12
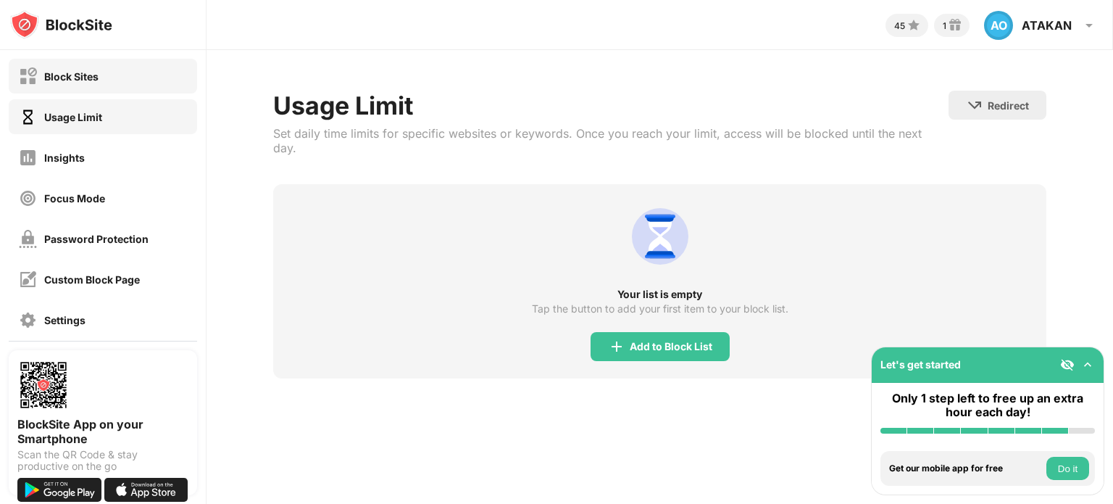
click at [58, 75] on div "Block Sites" at bounding box center [71, 76] width 54 height 12
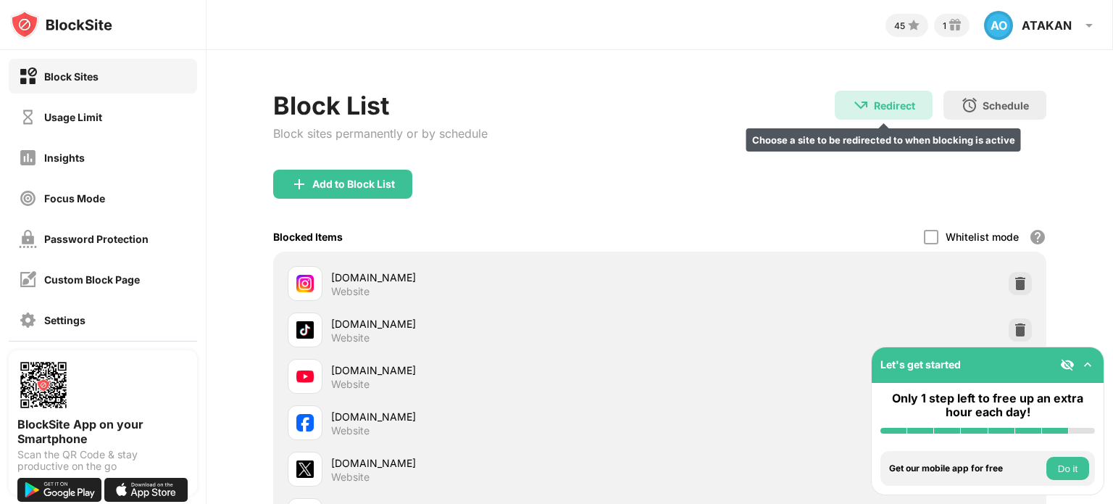
click at [884, 96] on div "Redirect Choose a site to be redirected to when blocking is active" at bounding box center [884, 105] width 98 height 29
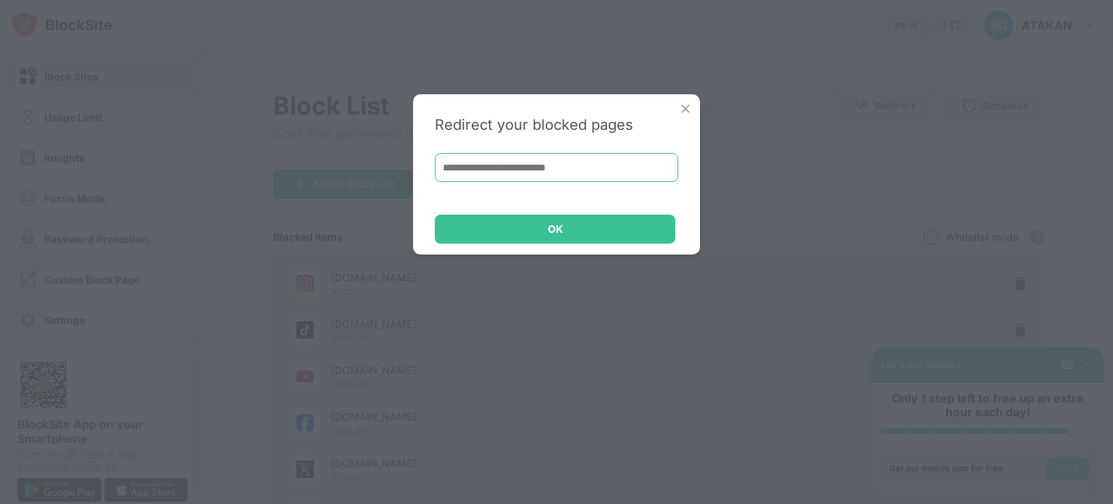
click at [504, 166] on input at bounding box center [557, 167] width 244 height 29
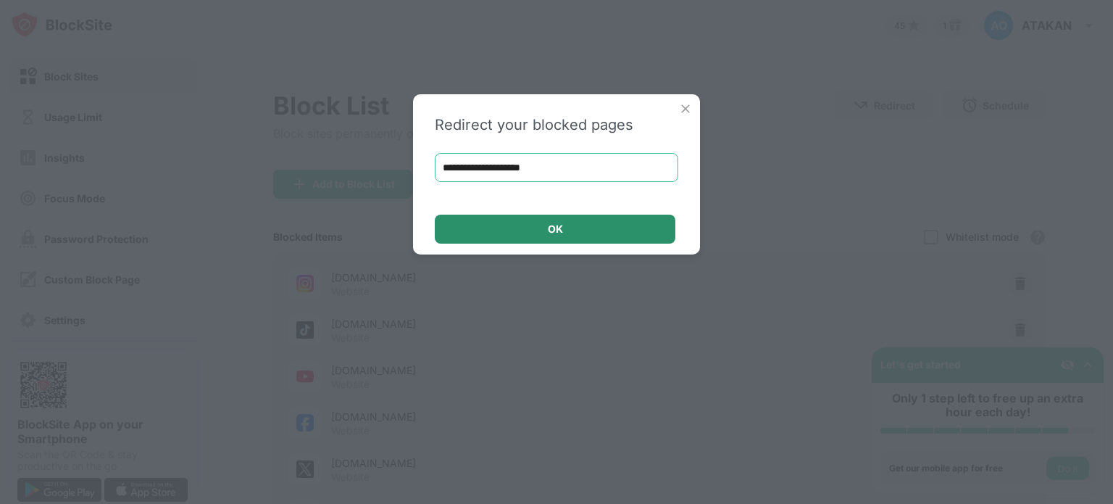
type input "**********"
click at [542, 234] on div "OK" at bounding box center [555, 229] width 241 height 29
